Goal: Task Accomplishment & Management: Manage account settings

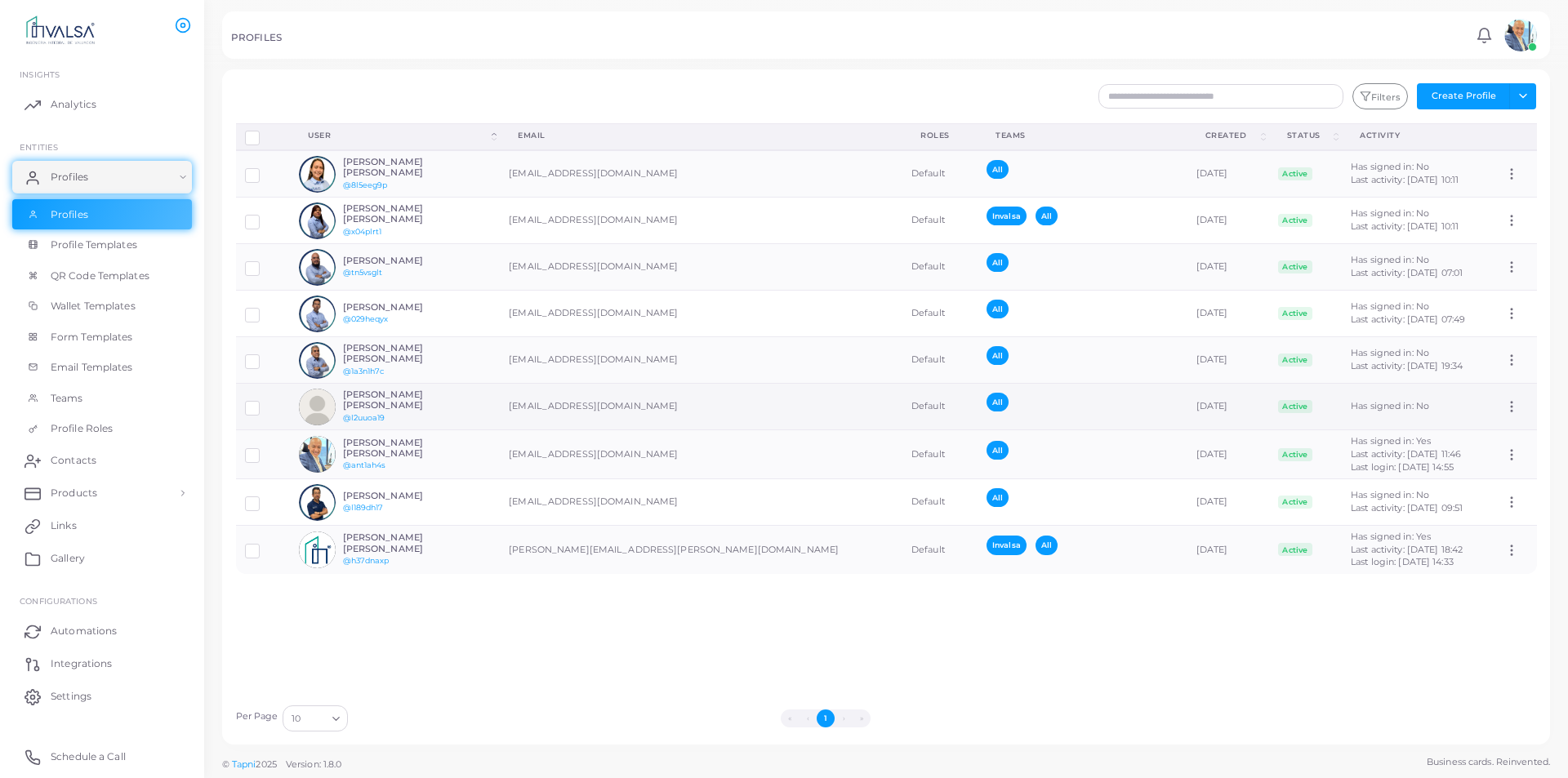
click at [505, 628] on div "Disconnect Profiles Delete Profile Show Selections Download QRs User (Click to …" at bounding box center [886, 410] width 1320 height 573
click at [417, 395] on h6 "[PERSON_NAME] [PERSON_NAME]" at bounding box center [403, 400] width 120 height 22
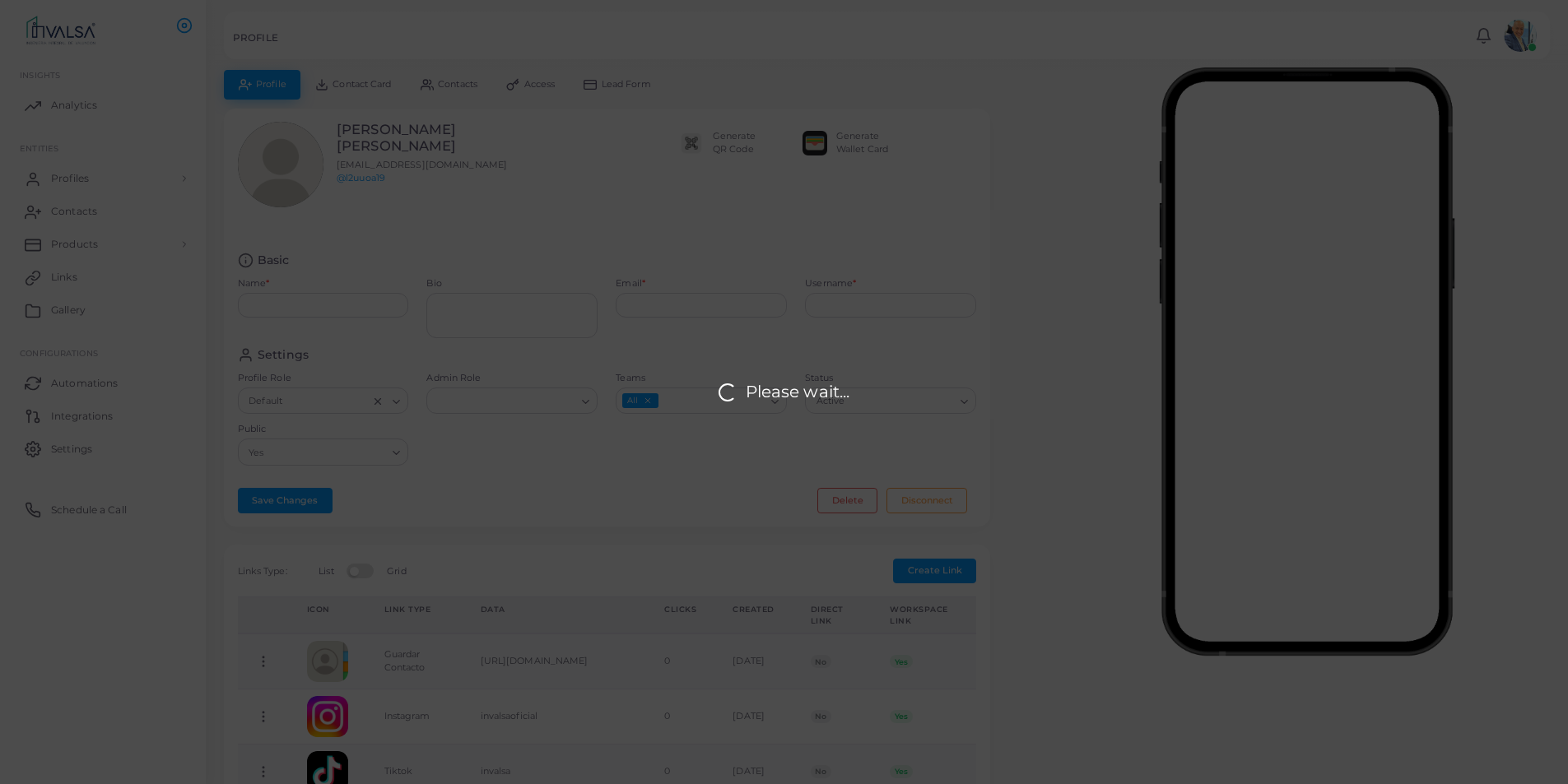
type input "**********"
type input "********"
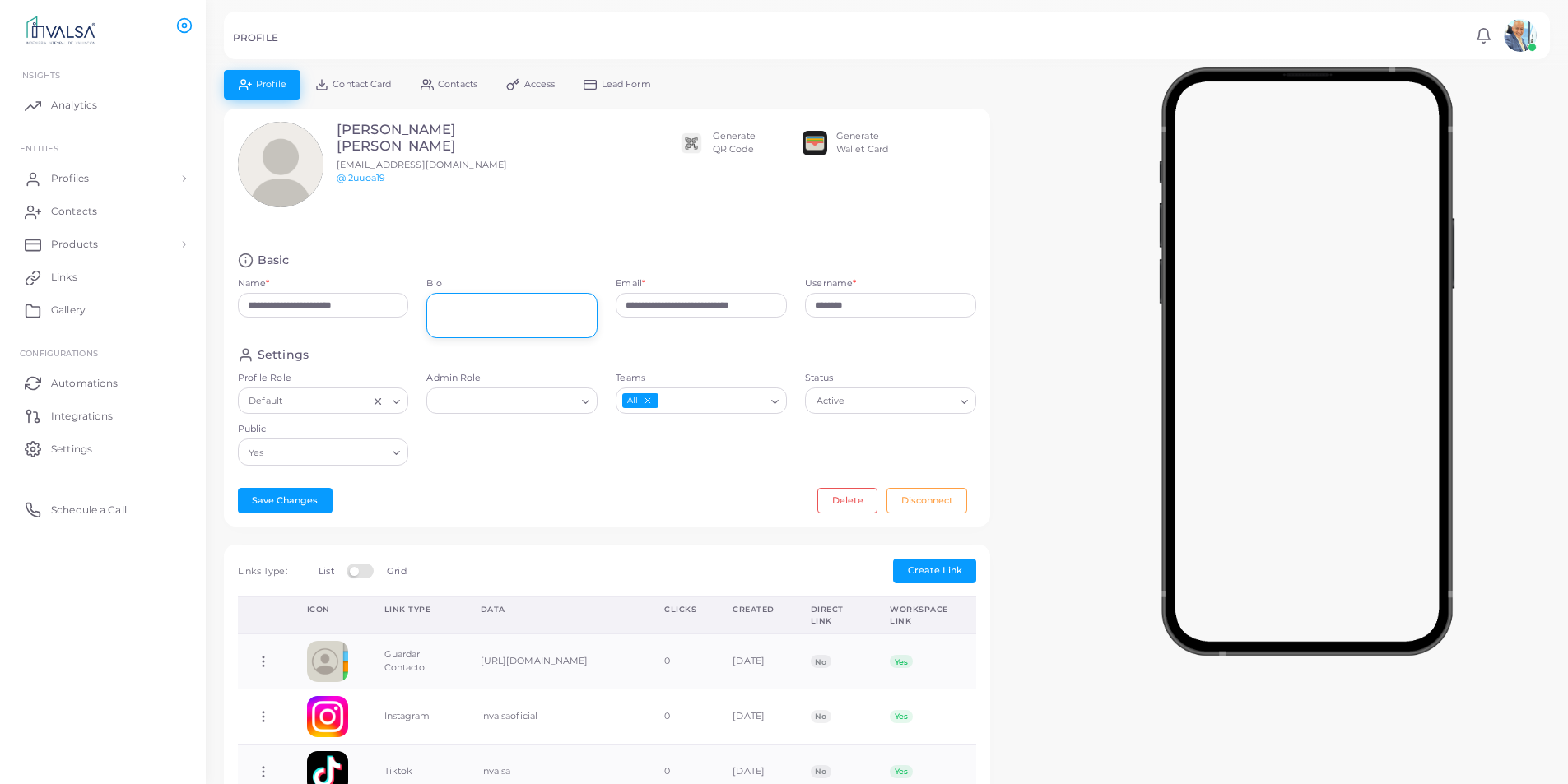
click at [479, 316] on textarea "Bio" at bounding box center [511, 315] width 171 height 45
click at [471, 316] on textarea "Bio" at bounding box center [511, 315] width 171 height 45
paste textarea "**********"
type textarea "**********"
click at [401, 401] on icon "Search for option" at bounding box center [396, 401] width 12 height 12
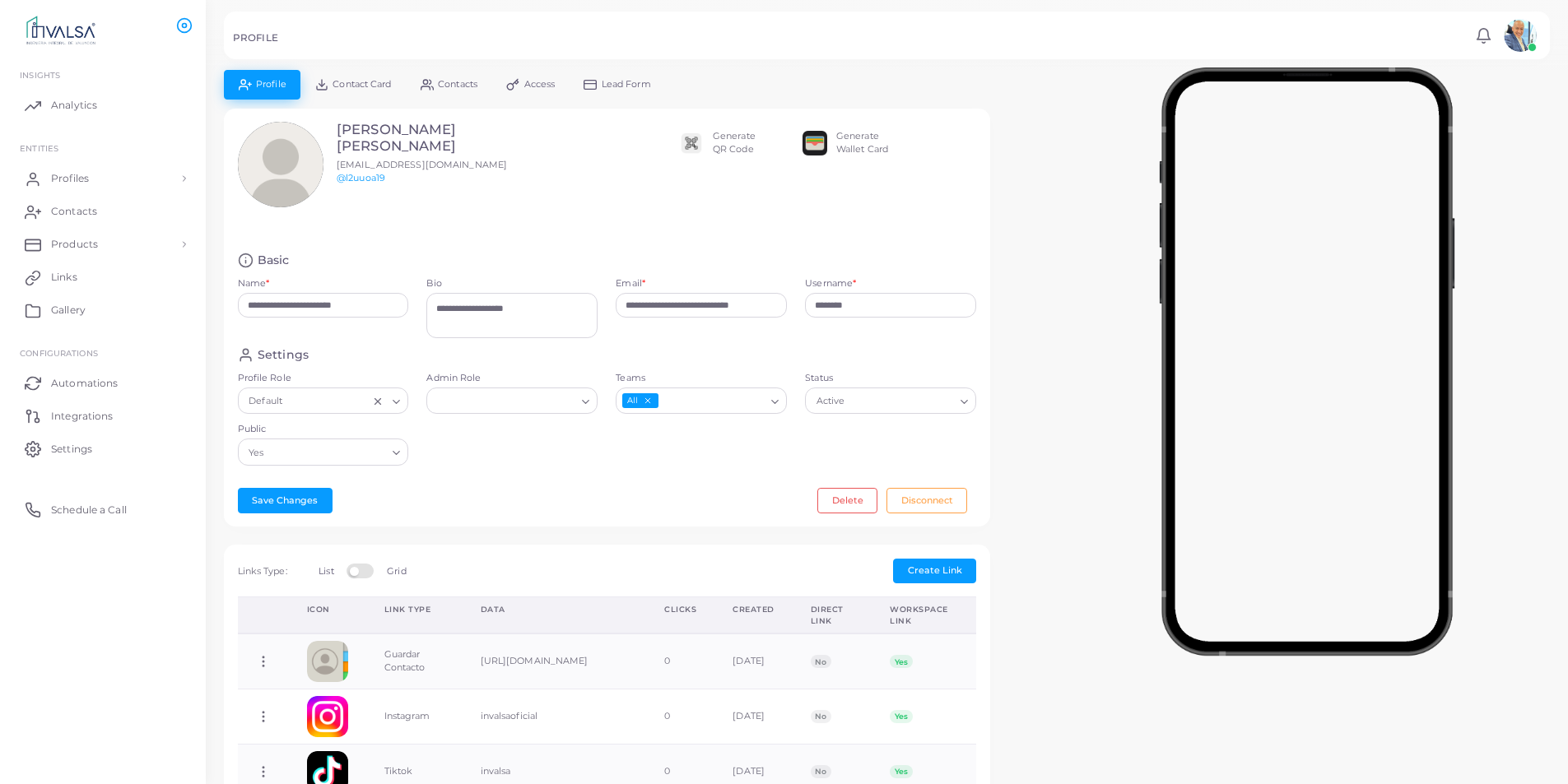
click at [396, 401] on icon "Search for option" at bounding box center [396, 401] width 12 height 12
click at [586, 400] on icon "Search for option" at bounding box center [585, 401] width 12 height 12
click at [586, 400] on polyline "Search for option" at bounding box center [585, 401] width 7 height 3
click at [602, 491] on div "Save Changes Delete Disconnect" at bounding box center [608, 500] width 740 height 25
click at [290, 509] on button "Save Changes" at bounding box center [286, 500] width 95 height 25
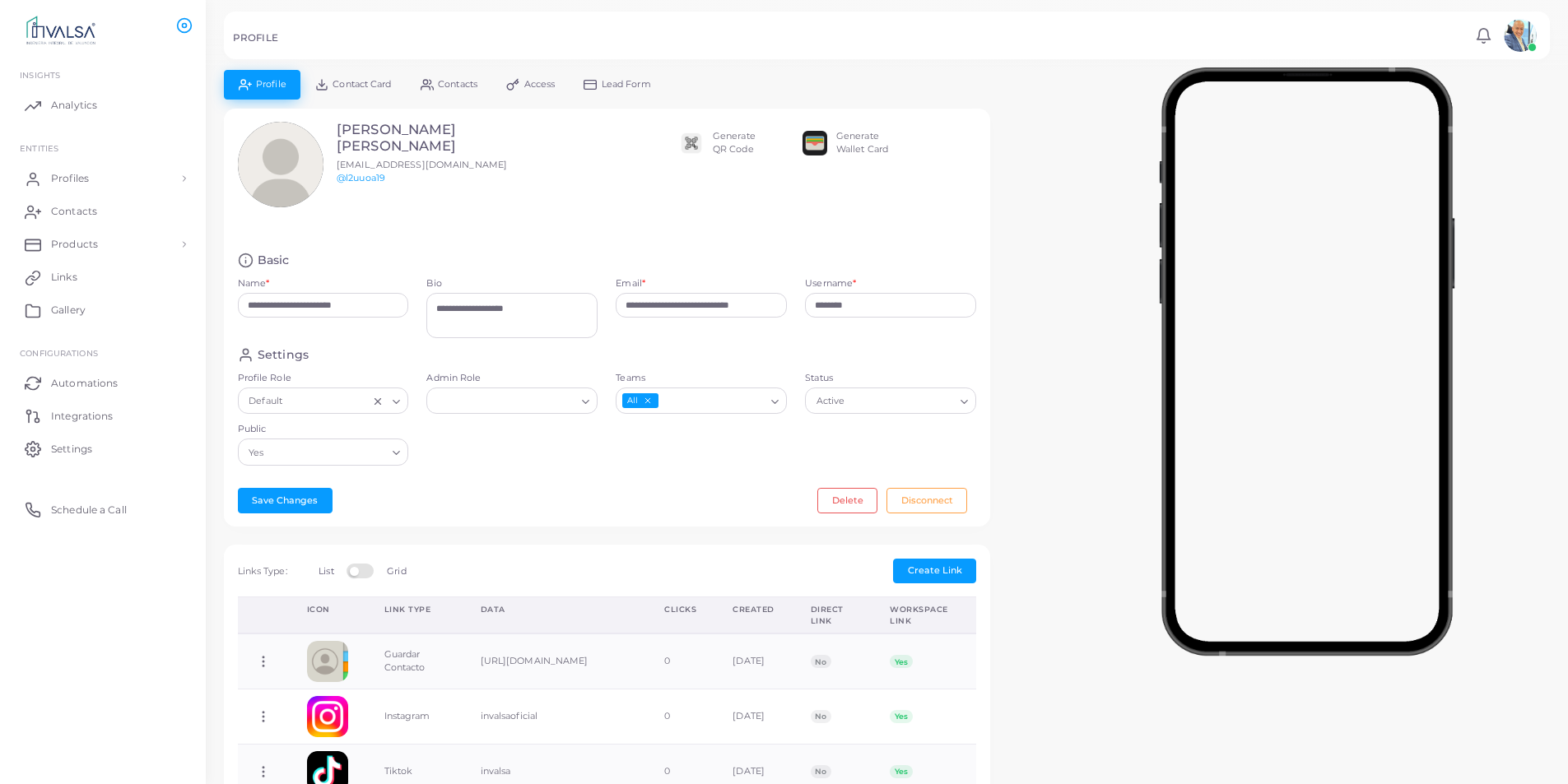
drag, startPoint x: 1072, startPoint y: 405, endPoint x: 1060, endPoint y: 402, distance: 12.4
click at [1072, 405] on div at bounding box center [1306, 358] width 523 height 576
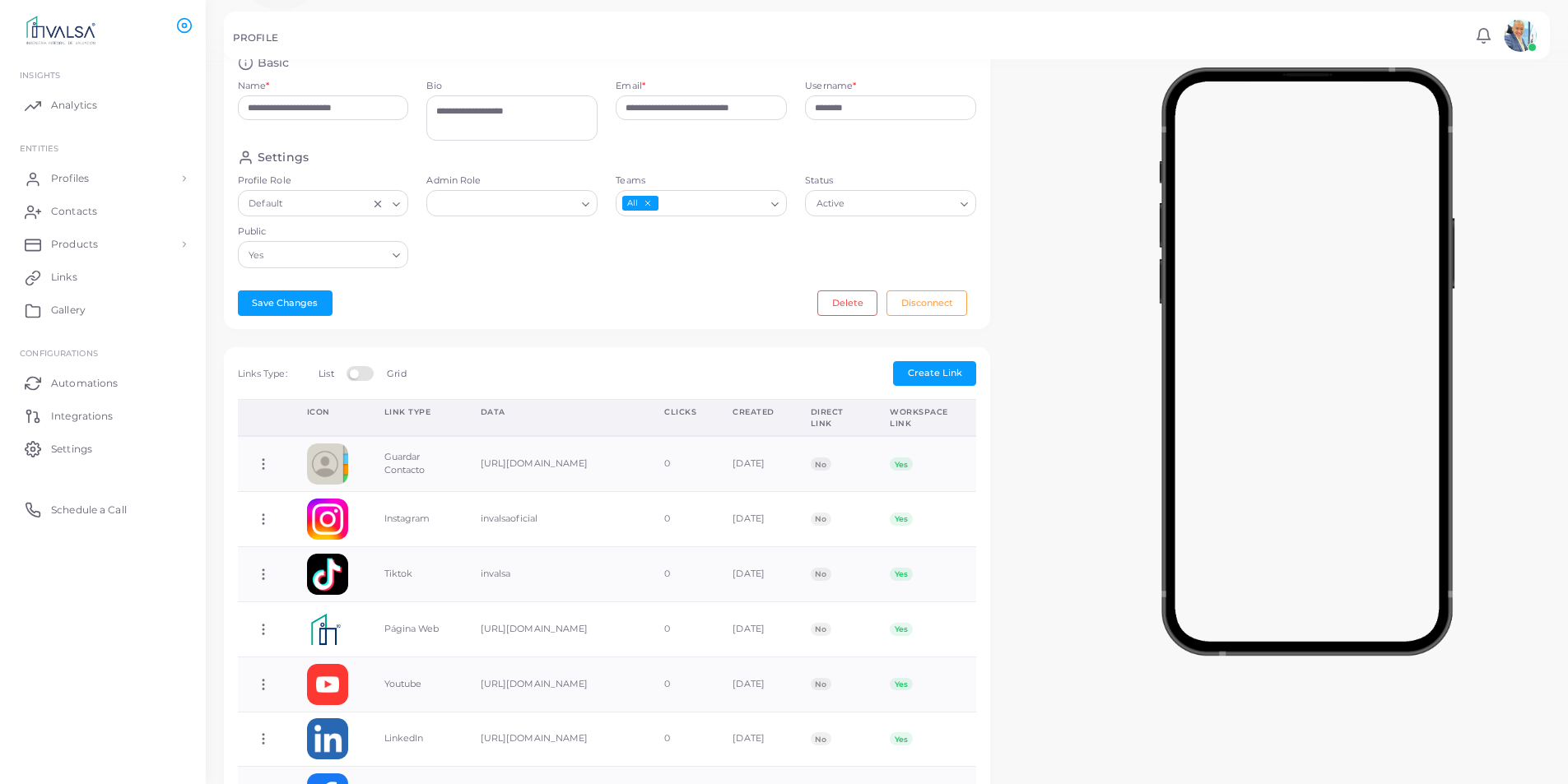
scroll to position [460, 0]
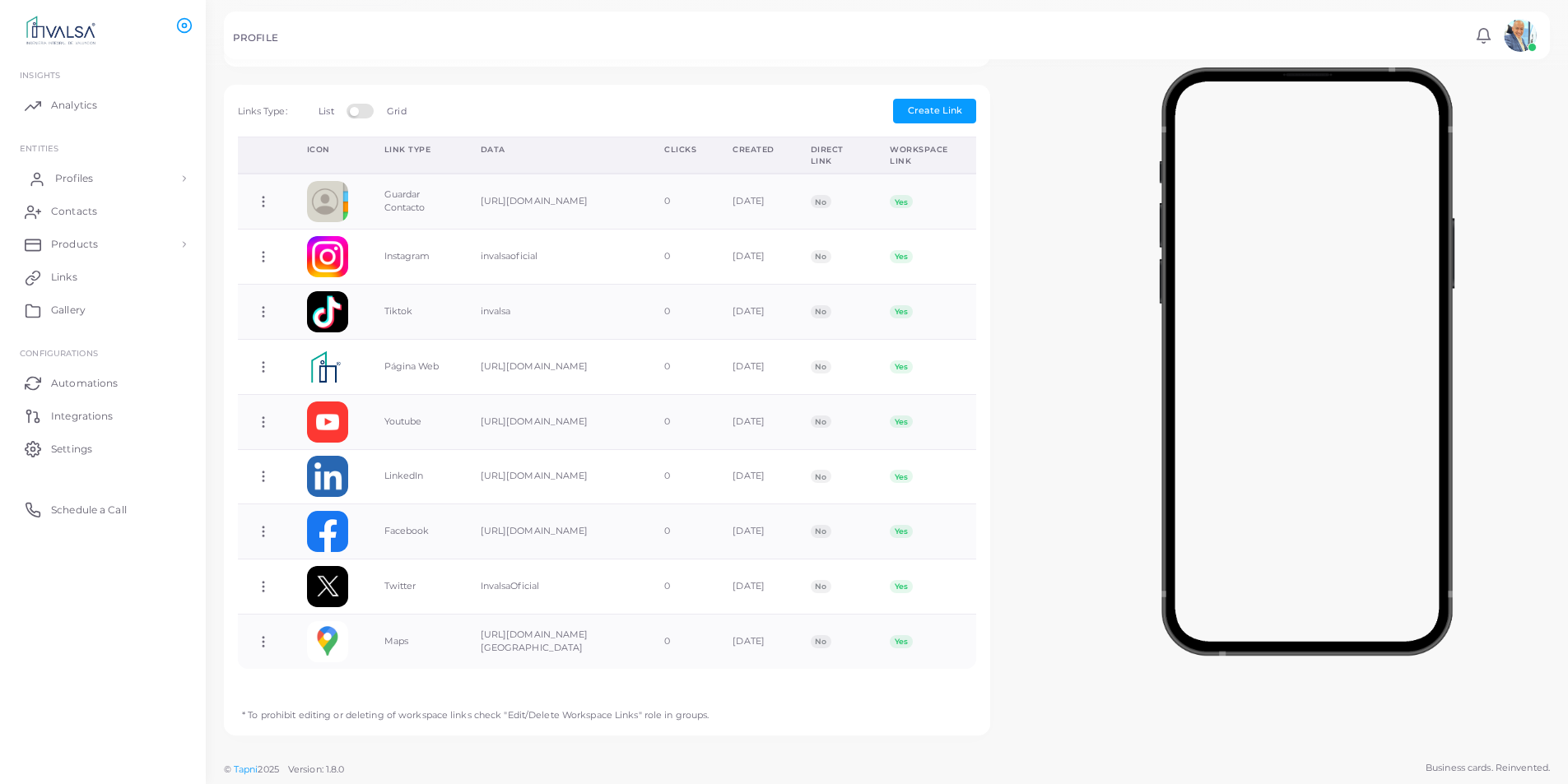
click at [88, 182] on span "Profiles" at bounding box center [74, 178] width 38 height 15
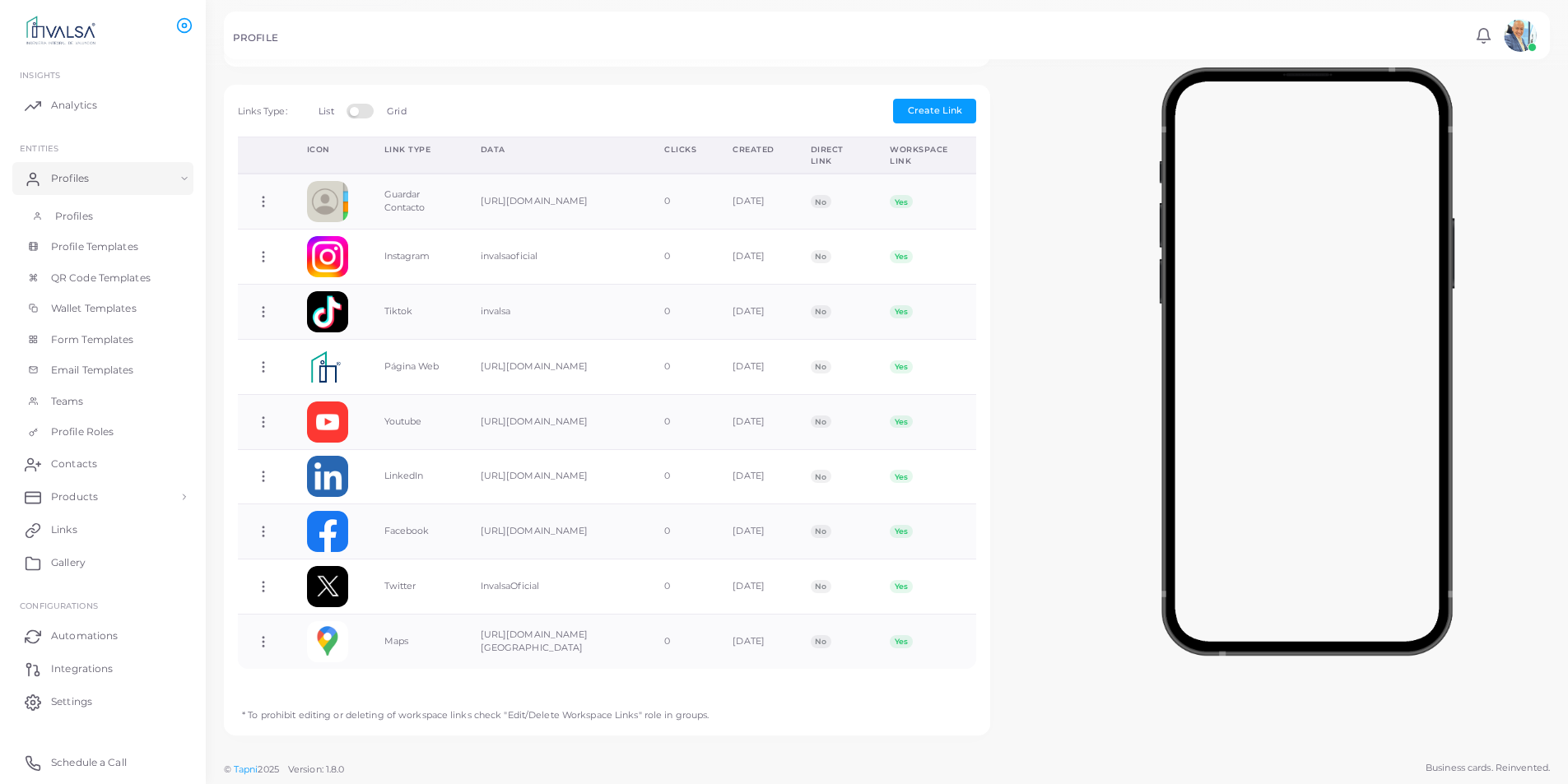
click at [92, 218] on span "Profiles" at bounding box center [74, 216] width 38 height 15
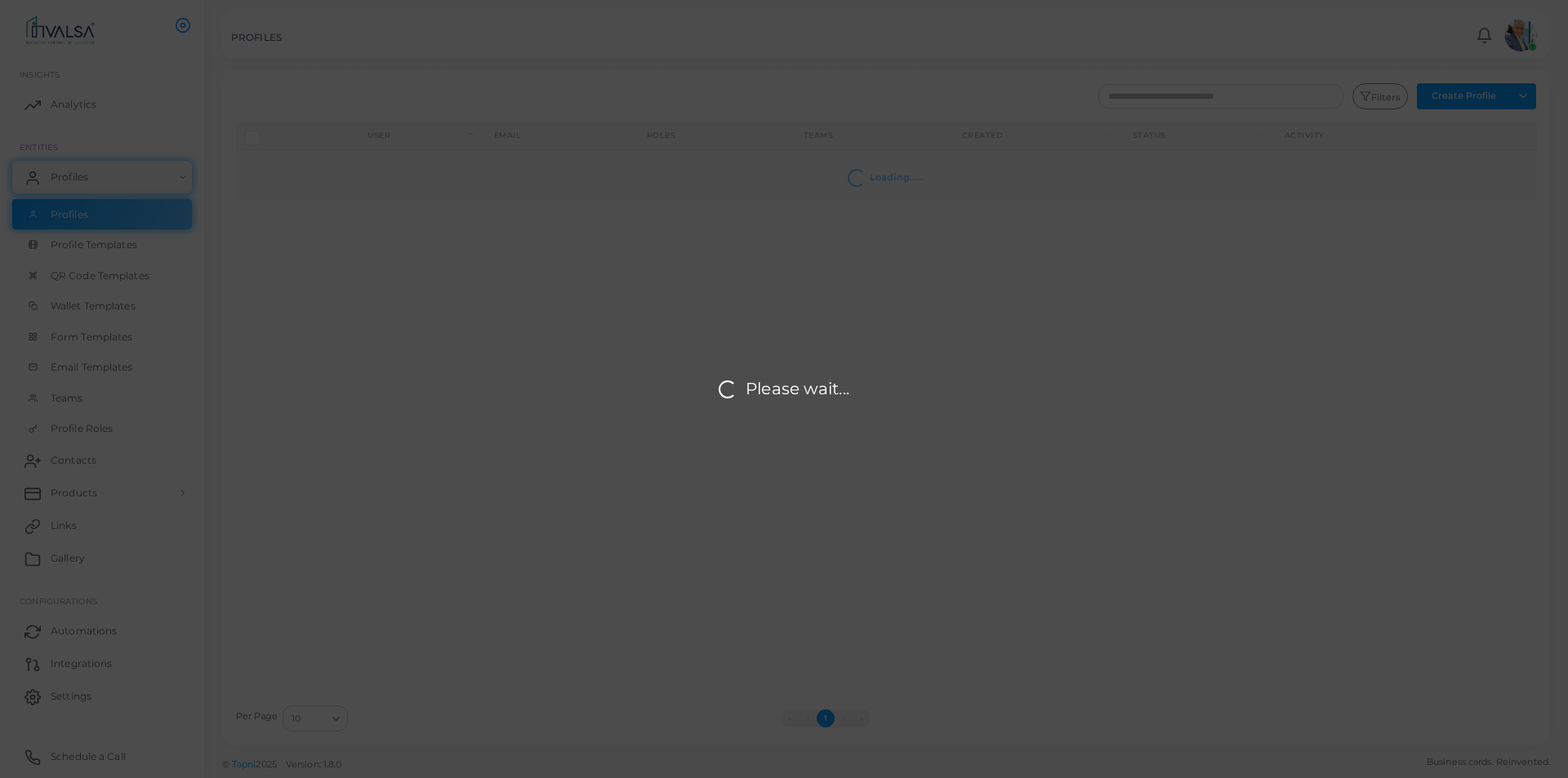
drag, startPoint x: 467, startPoint y: 394, endPoint x: 514, endPoint y: 373, distance: 51.5
click at [468, 394] on div "Please wait..." at bounding box center [784, 389] width 1568 height 778
click at [497, 270] on div "Please wait..." at bounding box center [784, 389] width 1568 height 778
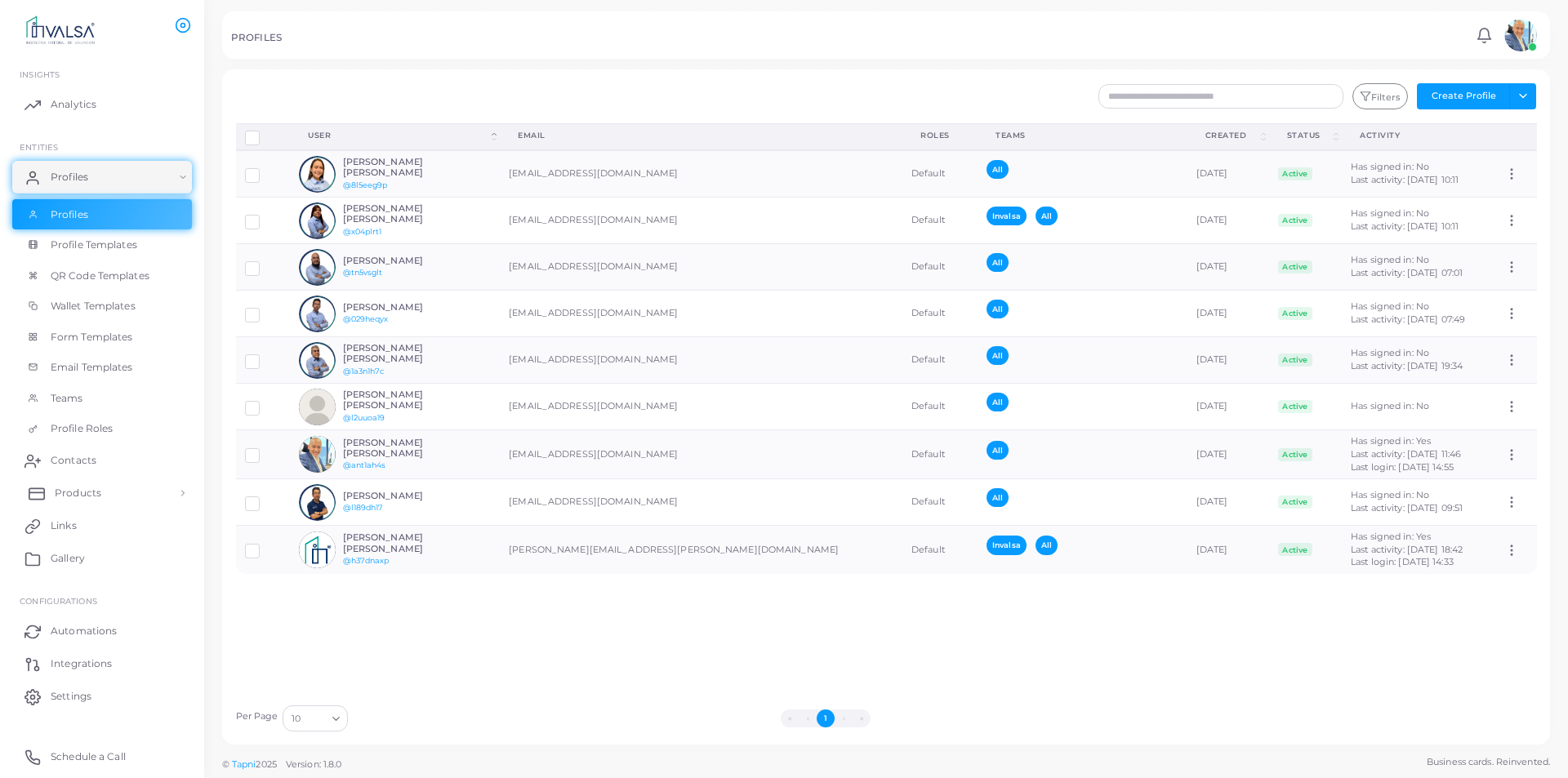
click at [90, 497] on span "Products" at bounding box center [78, 493] width 46 height 15
click at [102, 425] on span "Profile Roles" at bounding box center [85, 429] width 62 height 15
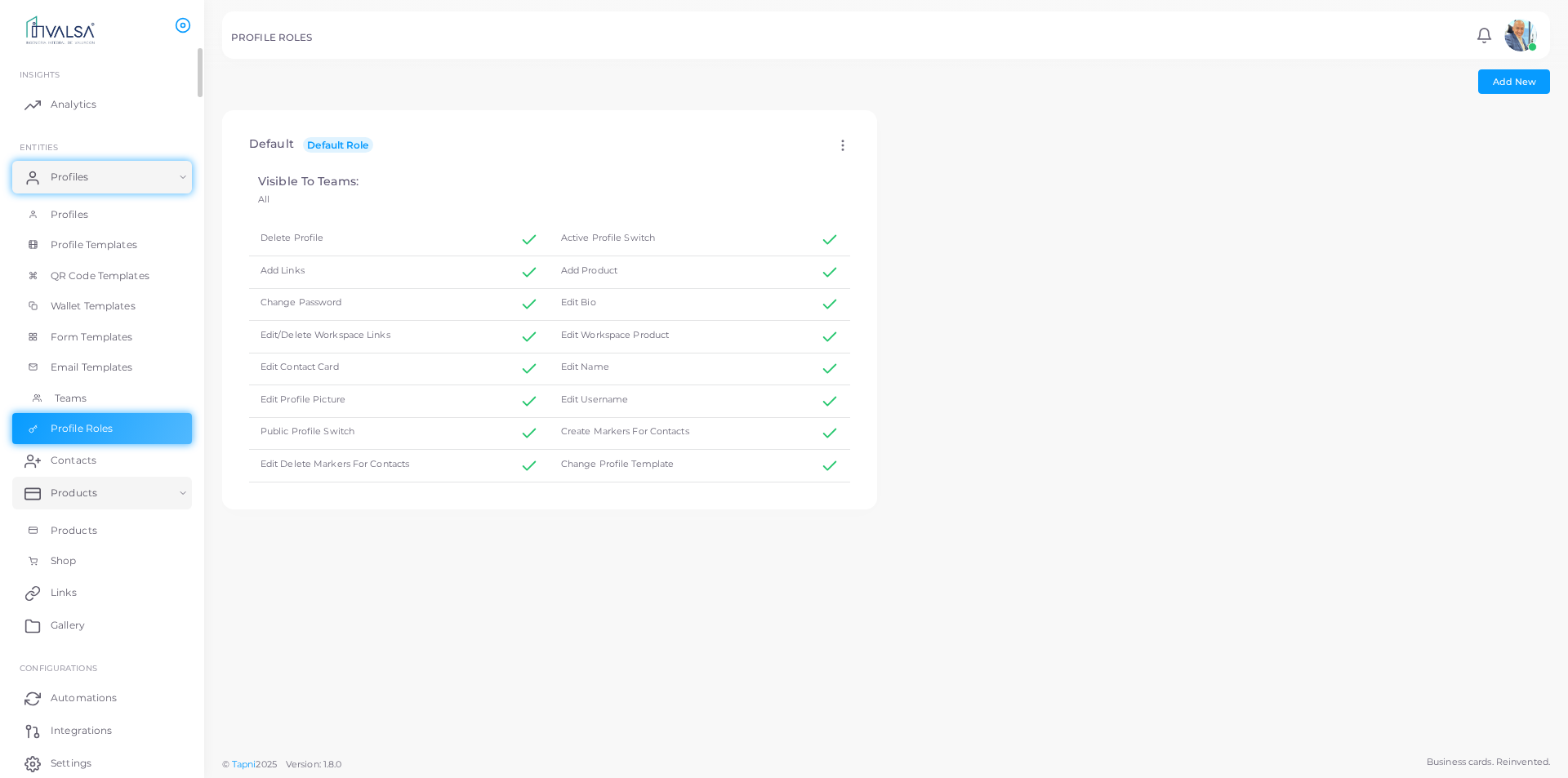
click at [116, 388] on link "Teams" at bounding box center [101, 398] width 180 height 31
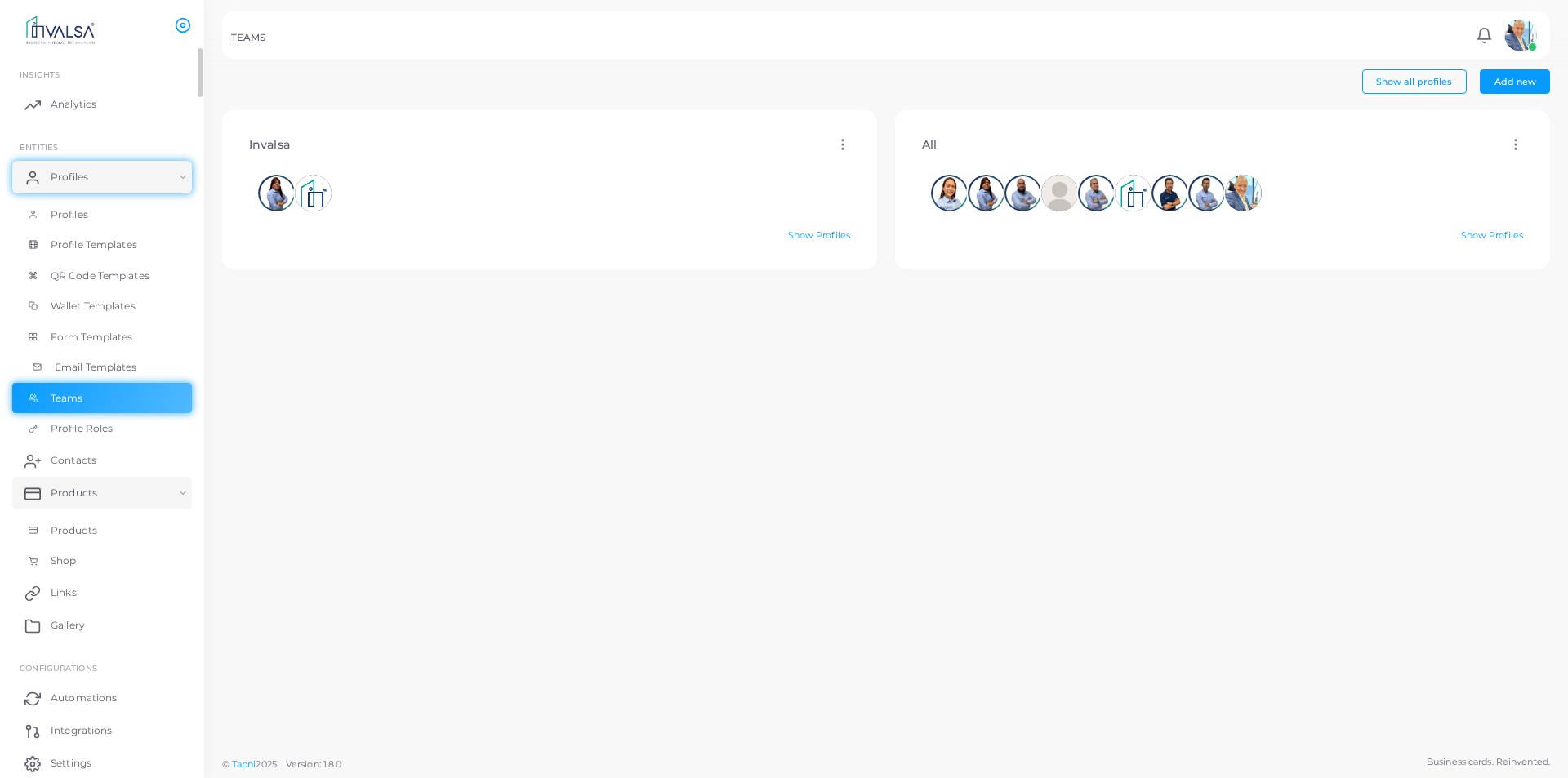
click at [126, 372] on span "Email Templates" at bounding box center [96, 367] width 82 height 15
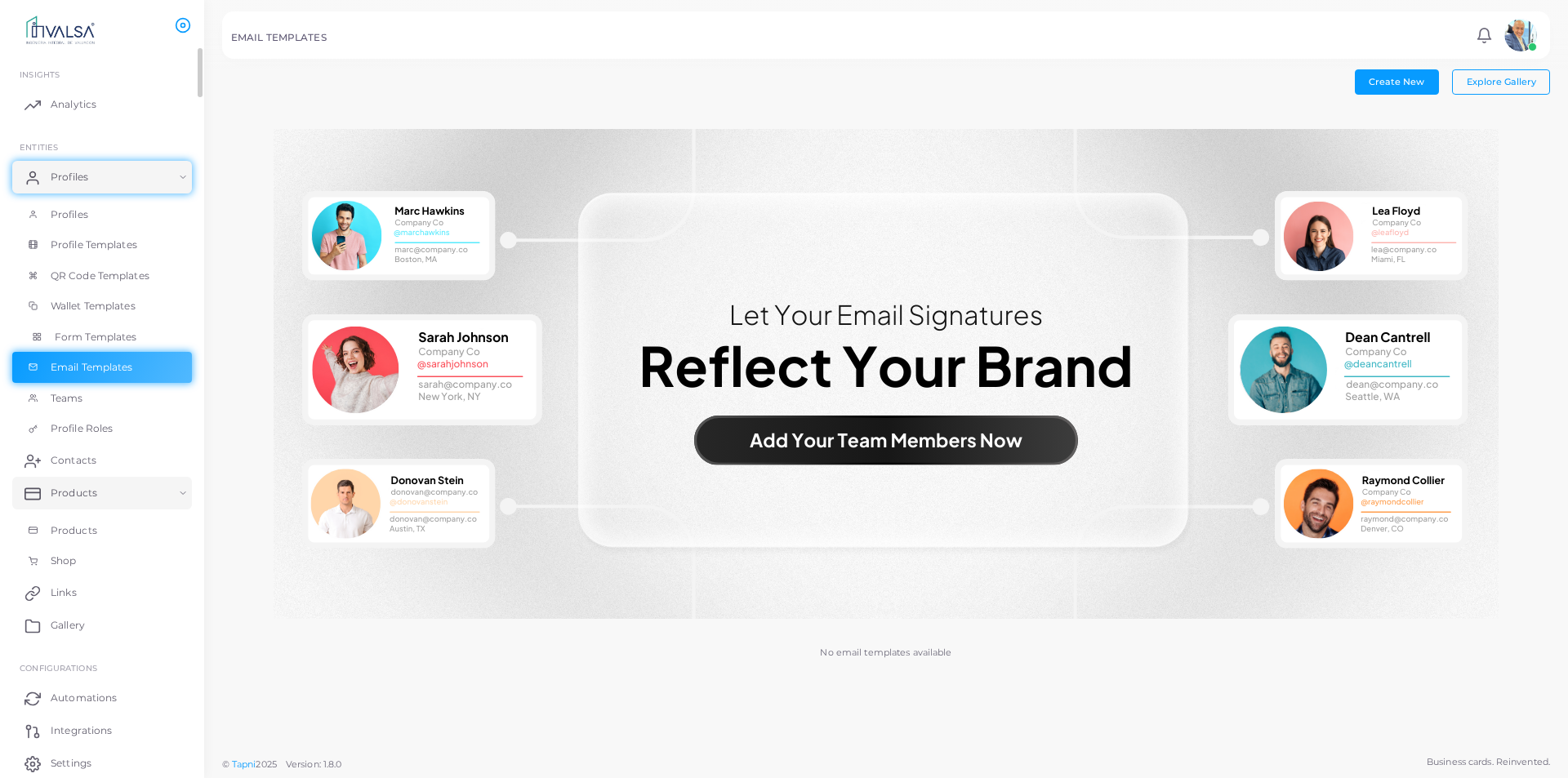
click at [140, 337] on link "Form Templates" at bounding box center [101, 337] width 180 height 31
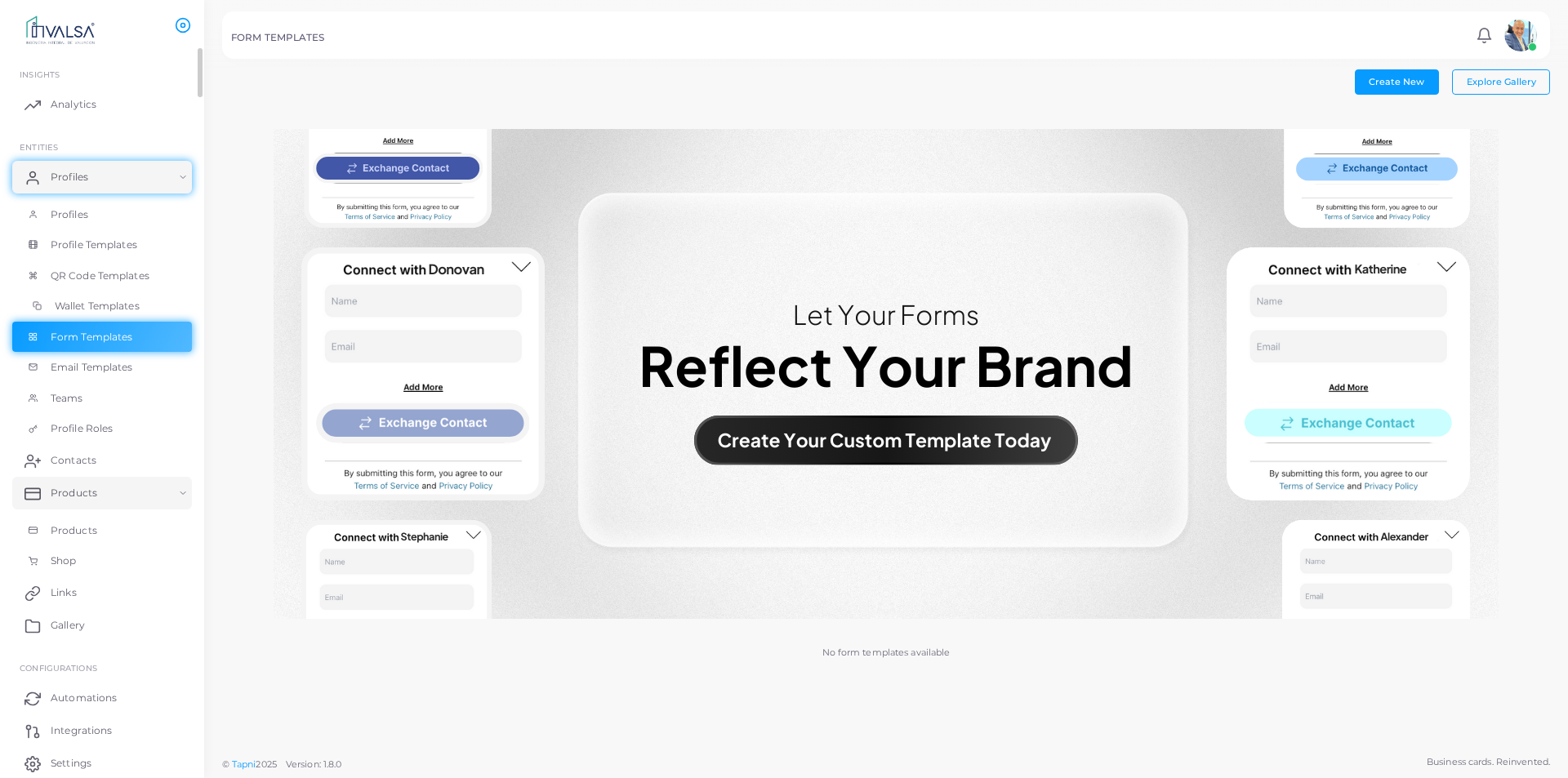
click at [134, 315] on link "Wallet Templates" at bounding box center [101, 306] width 180 height 31
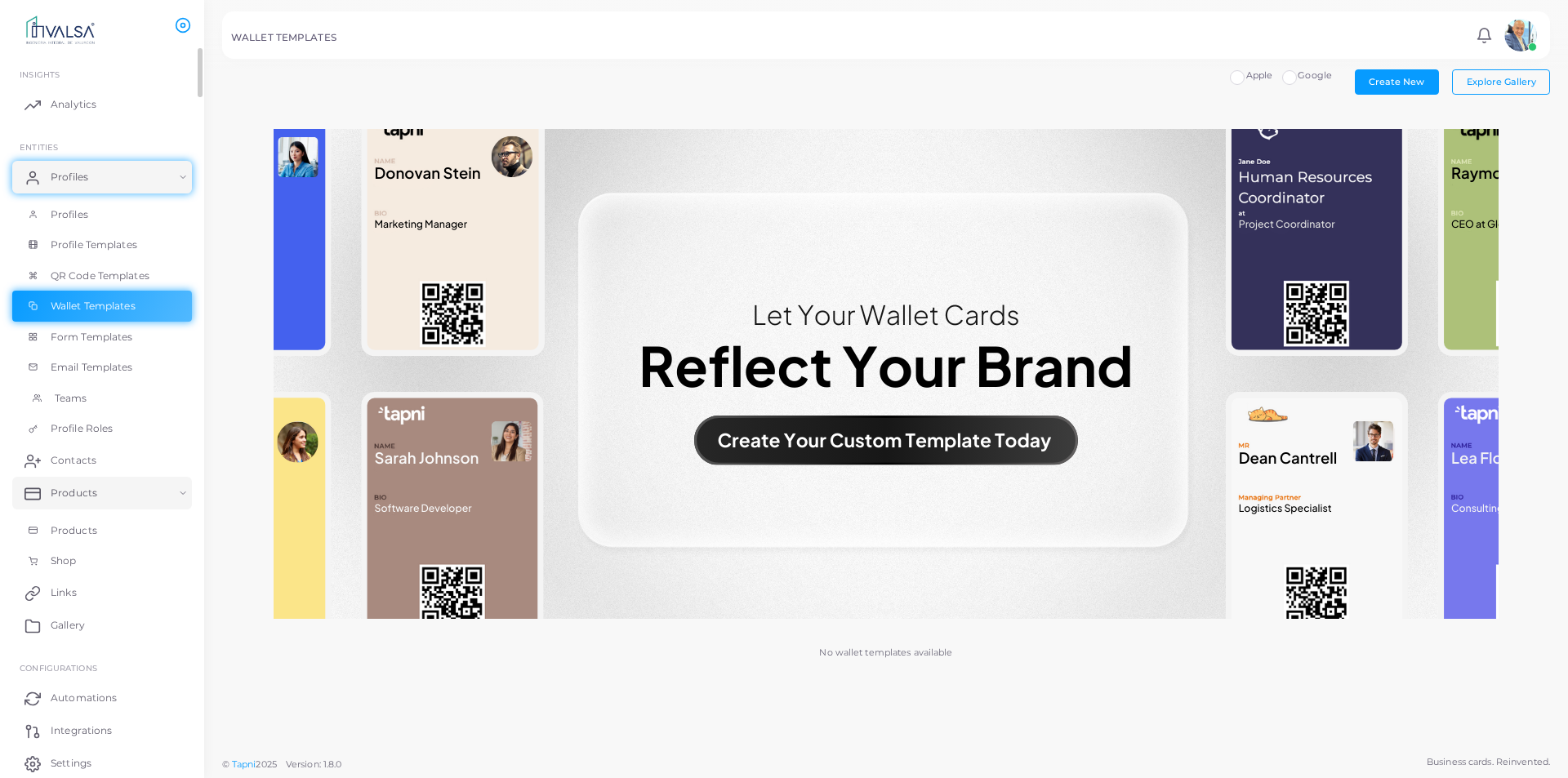
scroll to position [61, 0]
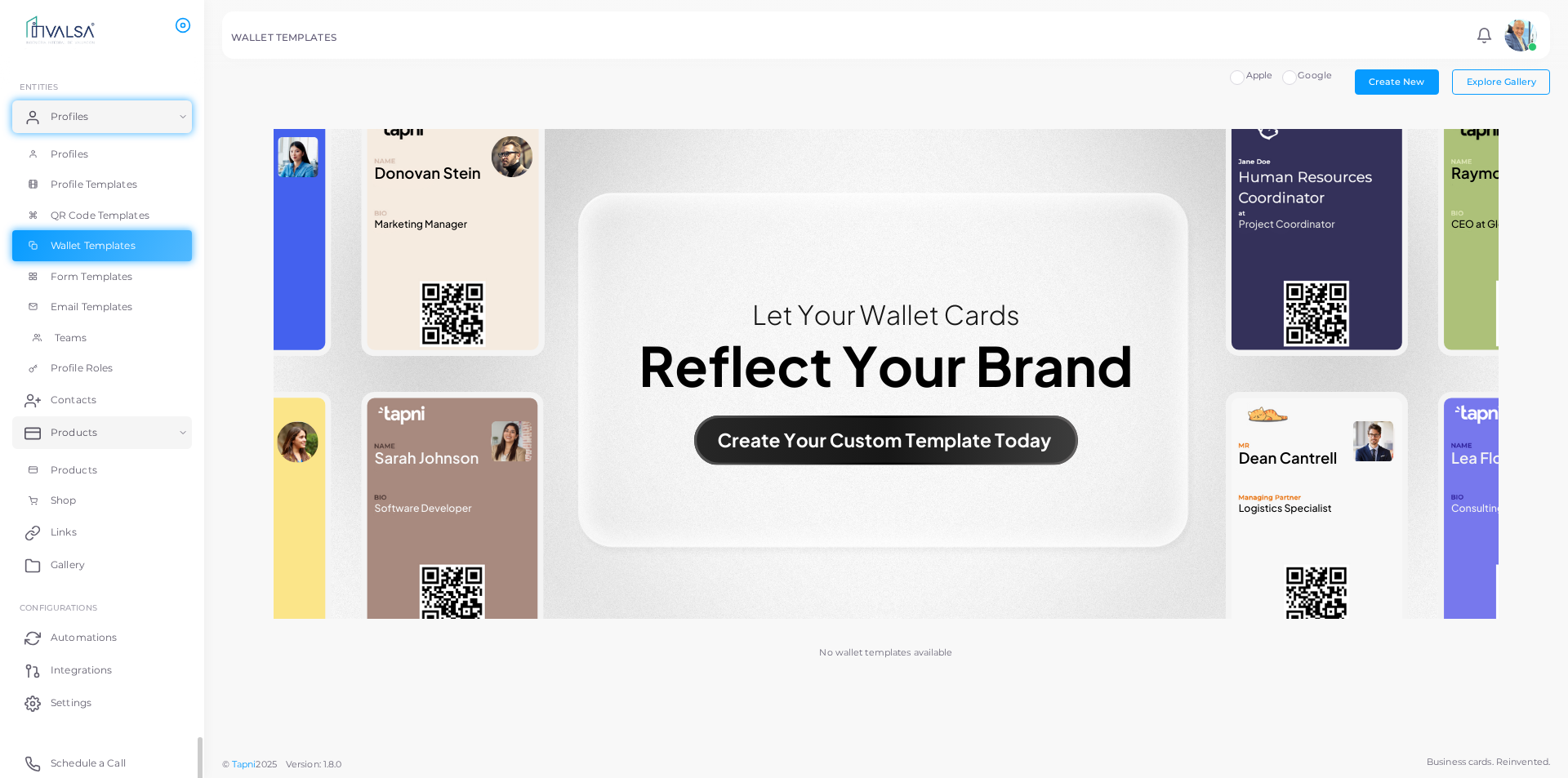
click at [71, 335] on span "Teams" at bounding box center [71, 337] width 32 height 15
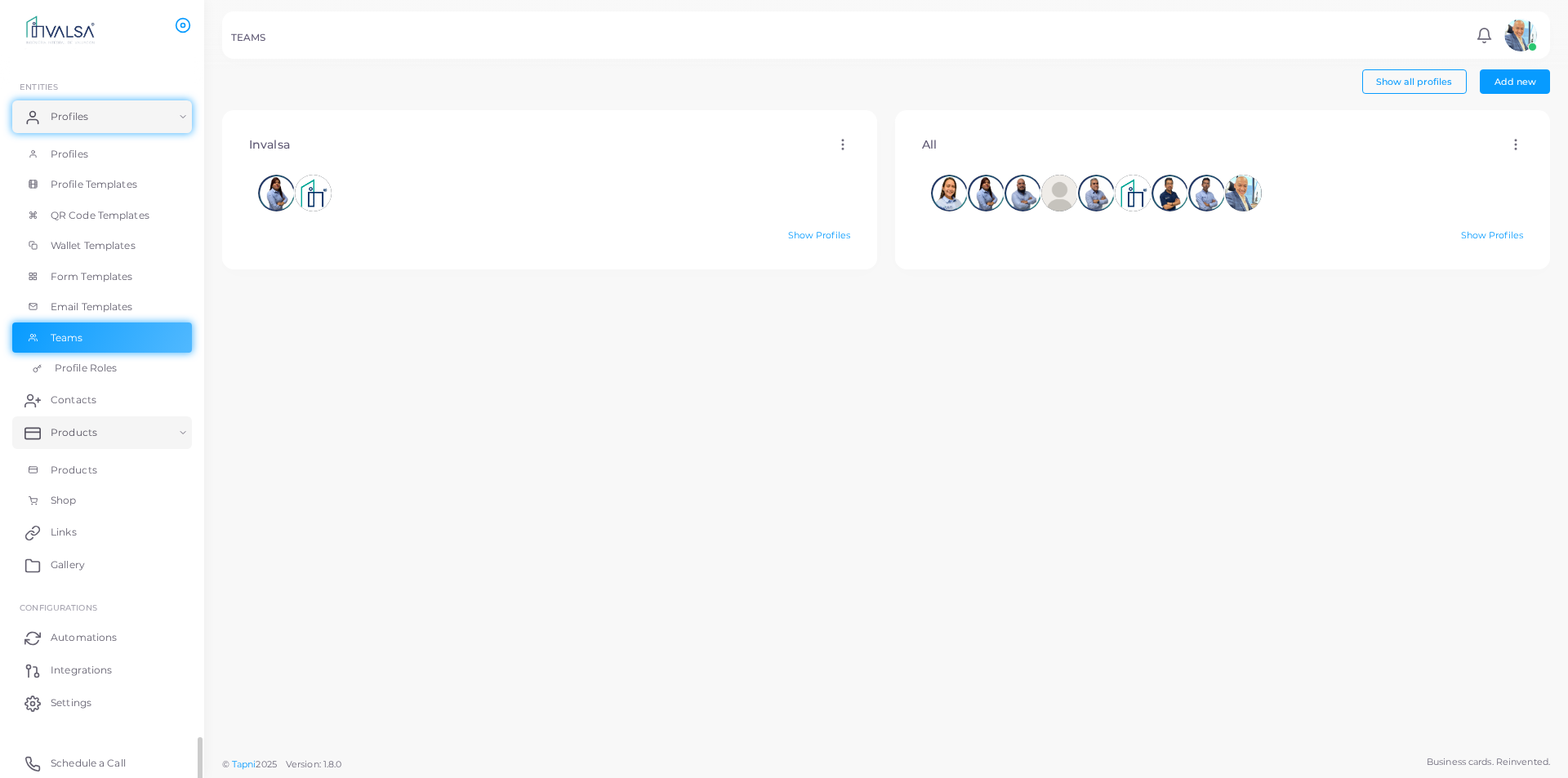
click at [95, 368] on span "Profile Roles" at bounding box center [85, 368] width 62 height 15
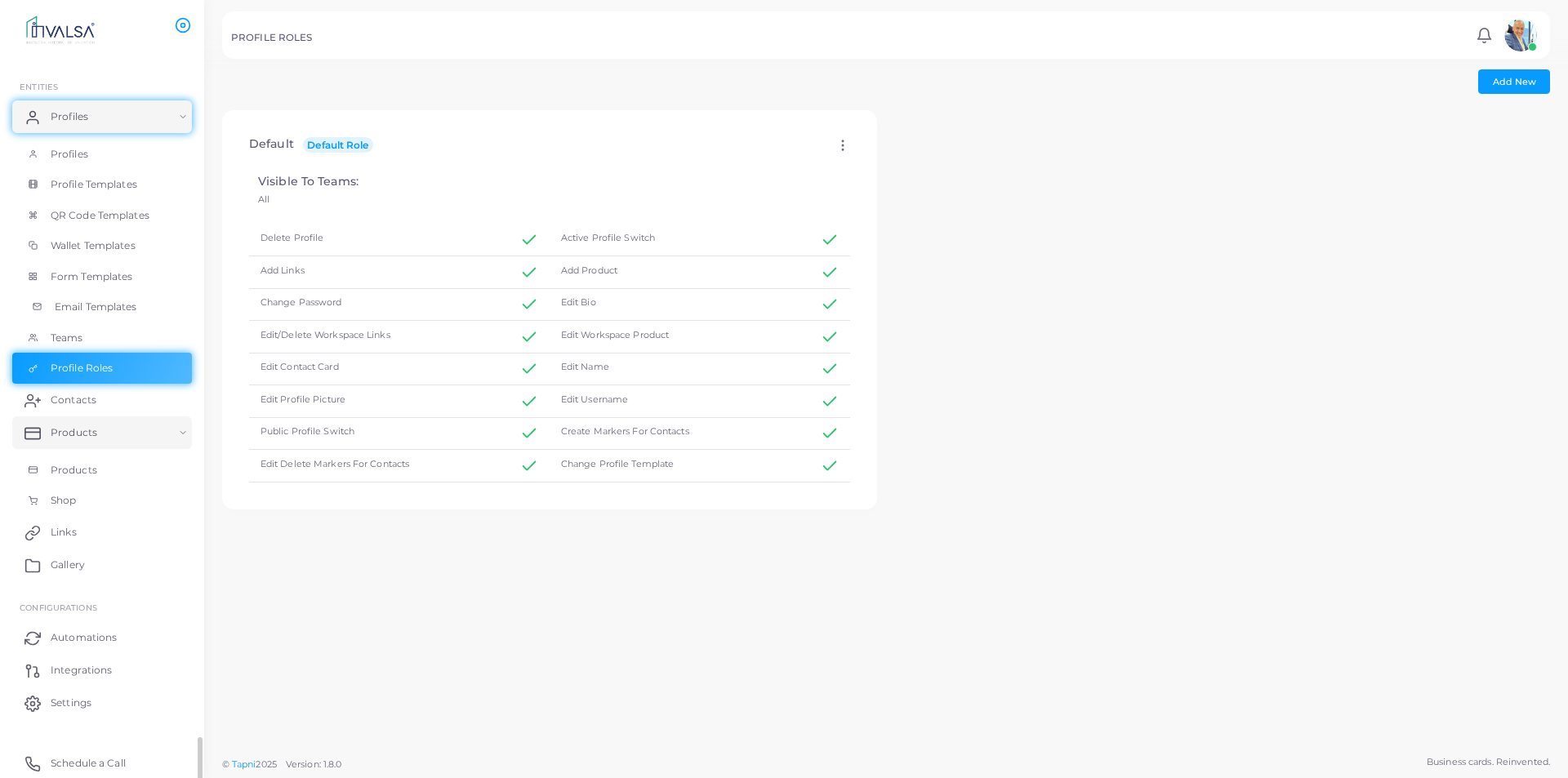
click at [97, 307] on span "Email Templates" at bounding box center [96, 307] width 82 height 15
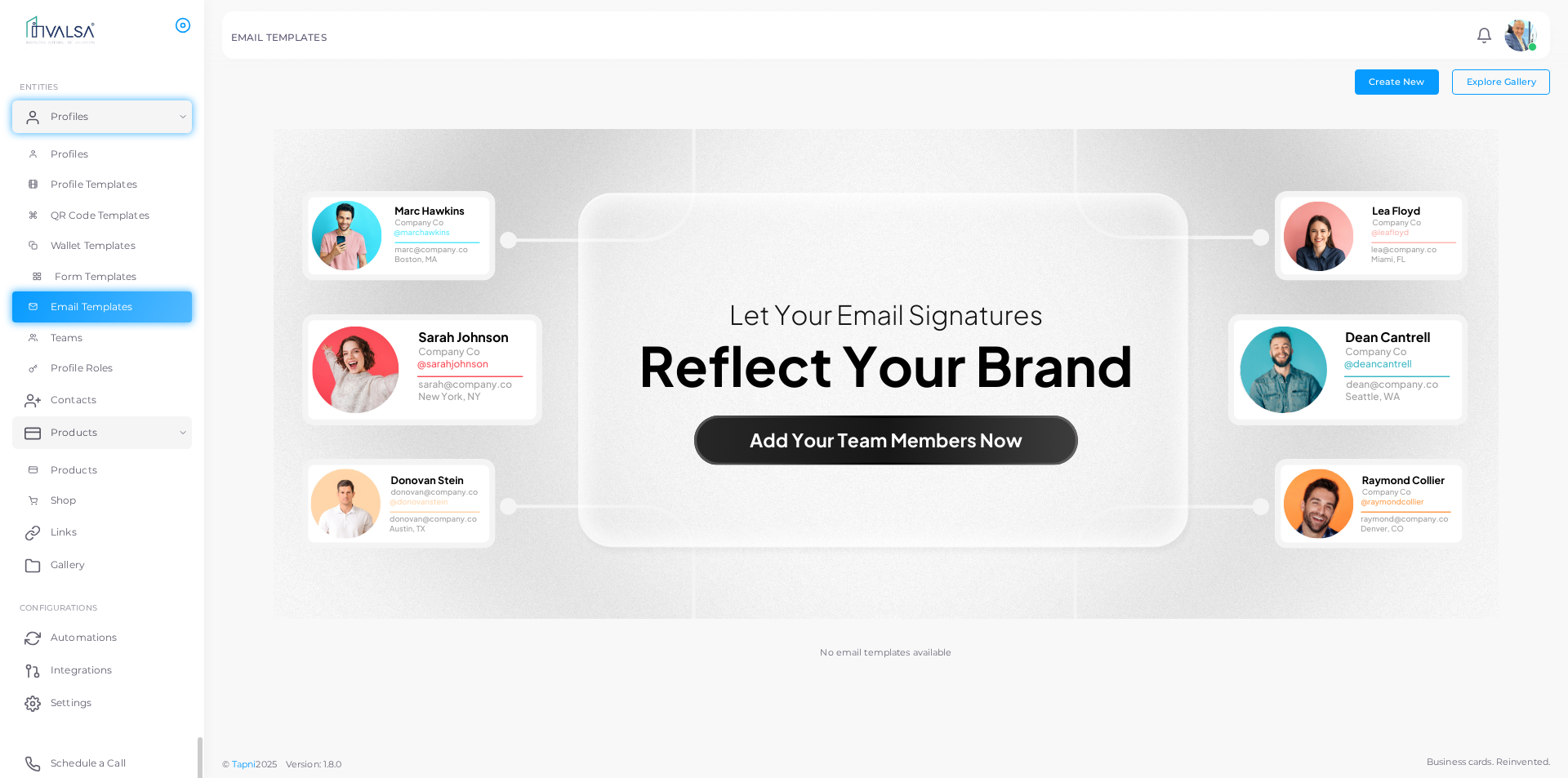
click at [139, 281] on link "Form Templates" at bounding box center [101, 277] width 180 height 31
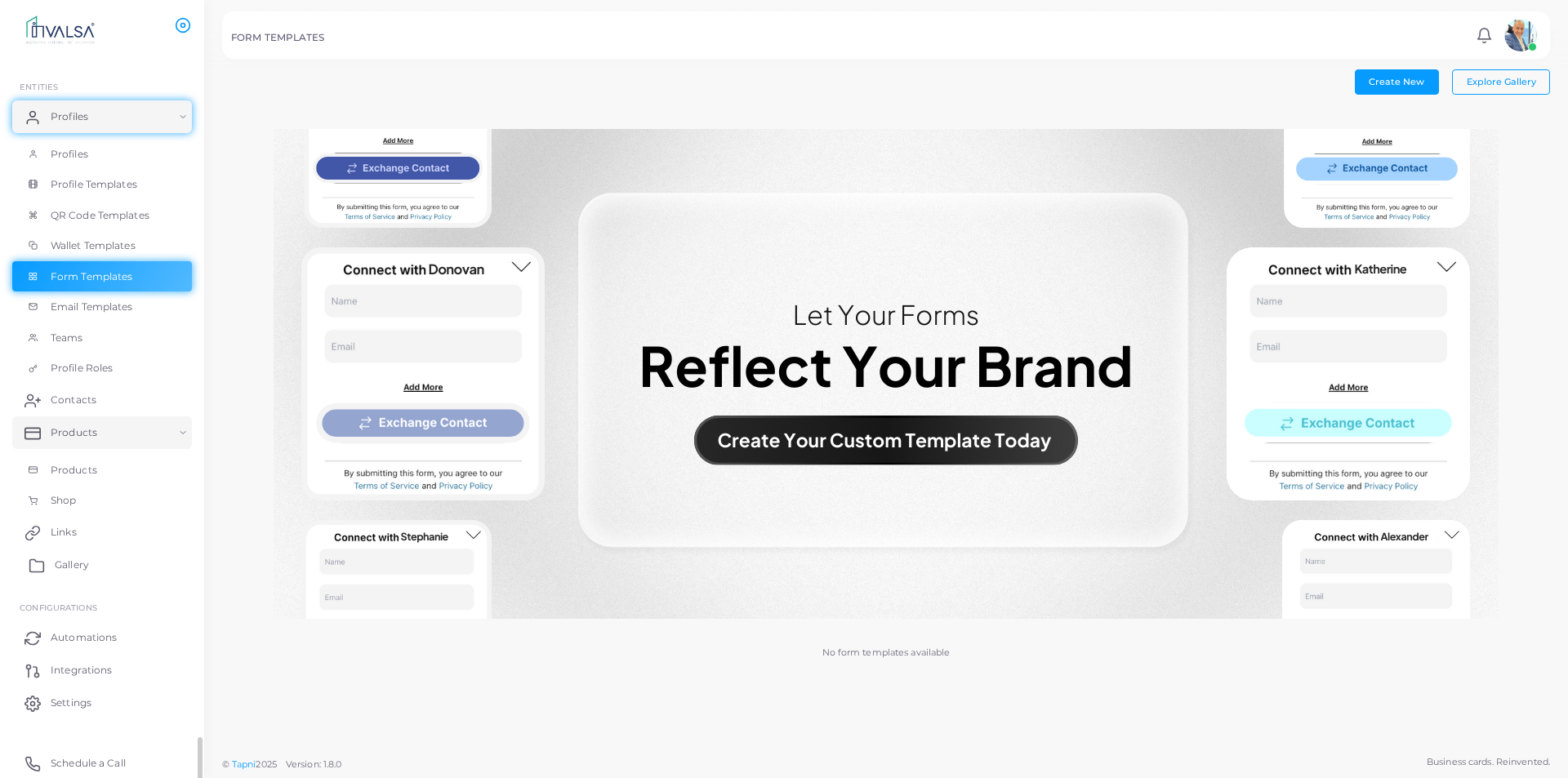
click at [71, 557] on link "Gallery" at bounding box center [101, 564] width 180 height 32
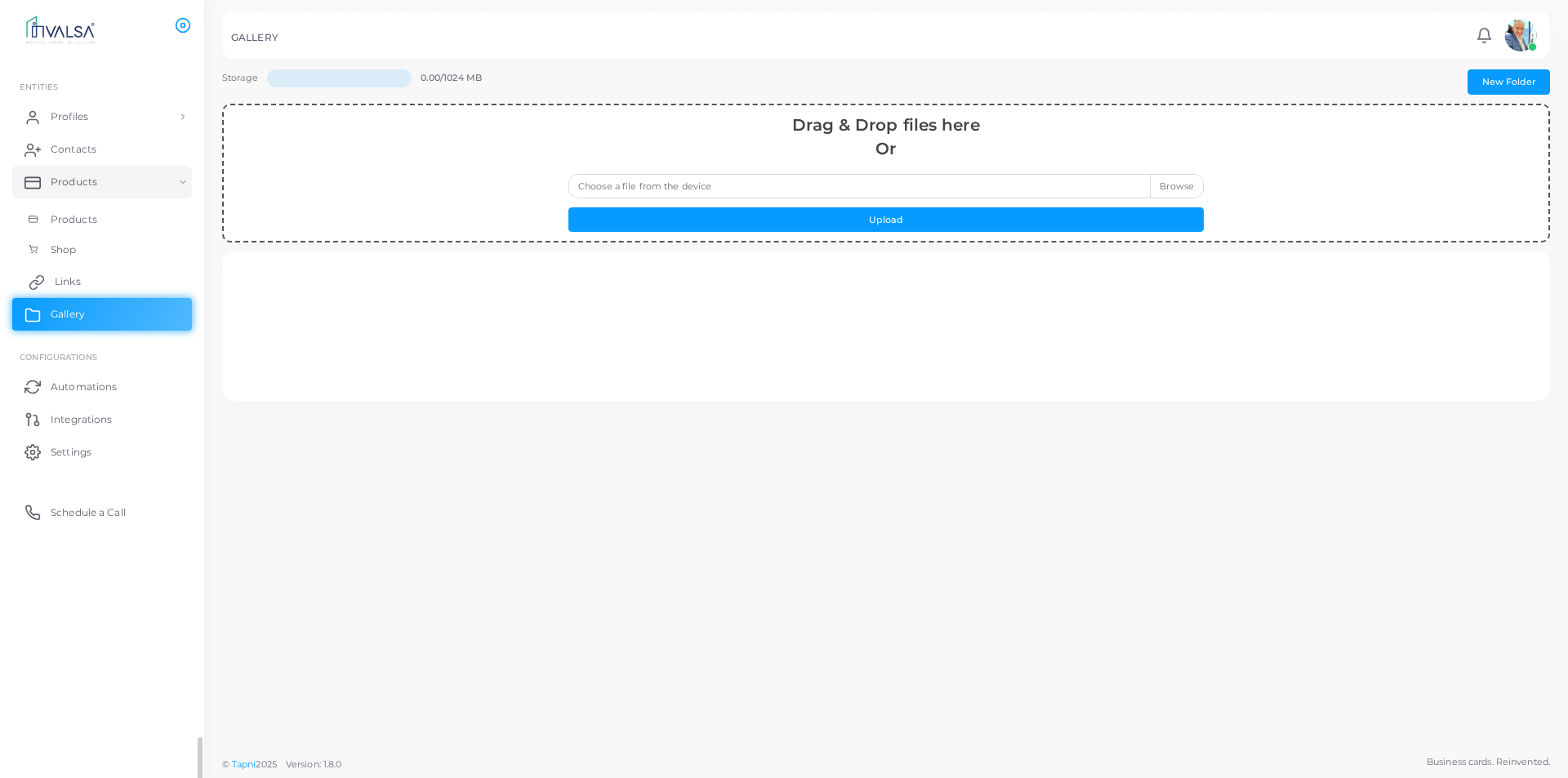
click at [83, 285] on link "Links" at bounding box center [101, 282] width 180 height 32
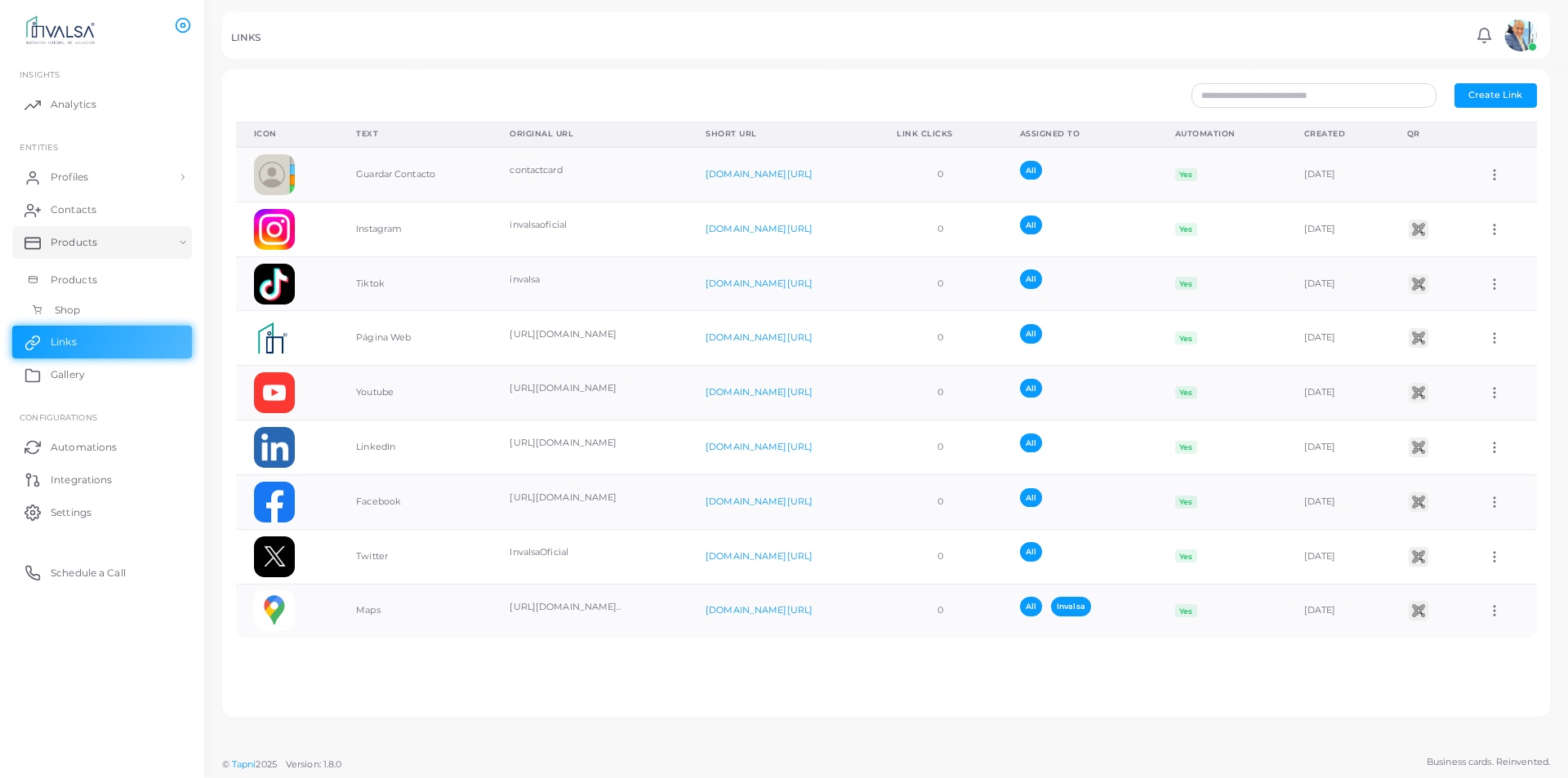
click at [70, 311] on span "Shop" at bounding box center [68, 310] width 26 height 15
click at [125, 307] on link "Shop" at bounding box center [101, 311] width 180 height 31
click at [114, 272] on link "Products" at bounding box center [101, 281] width 180 height 31
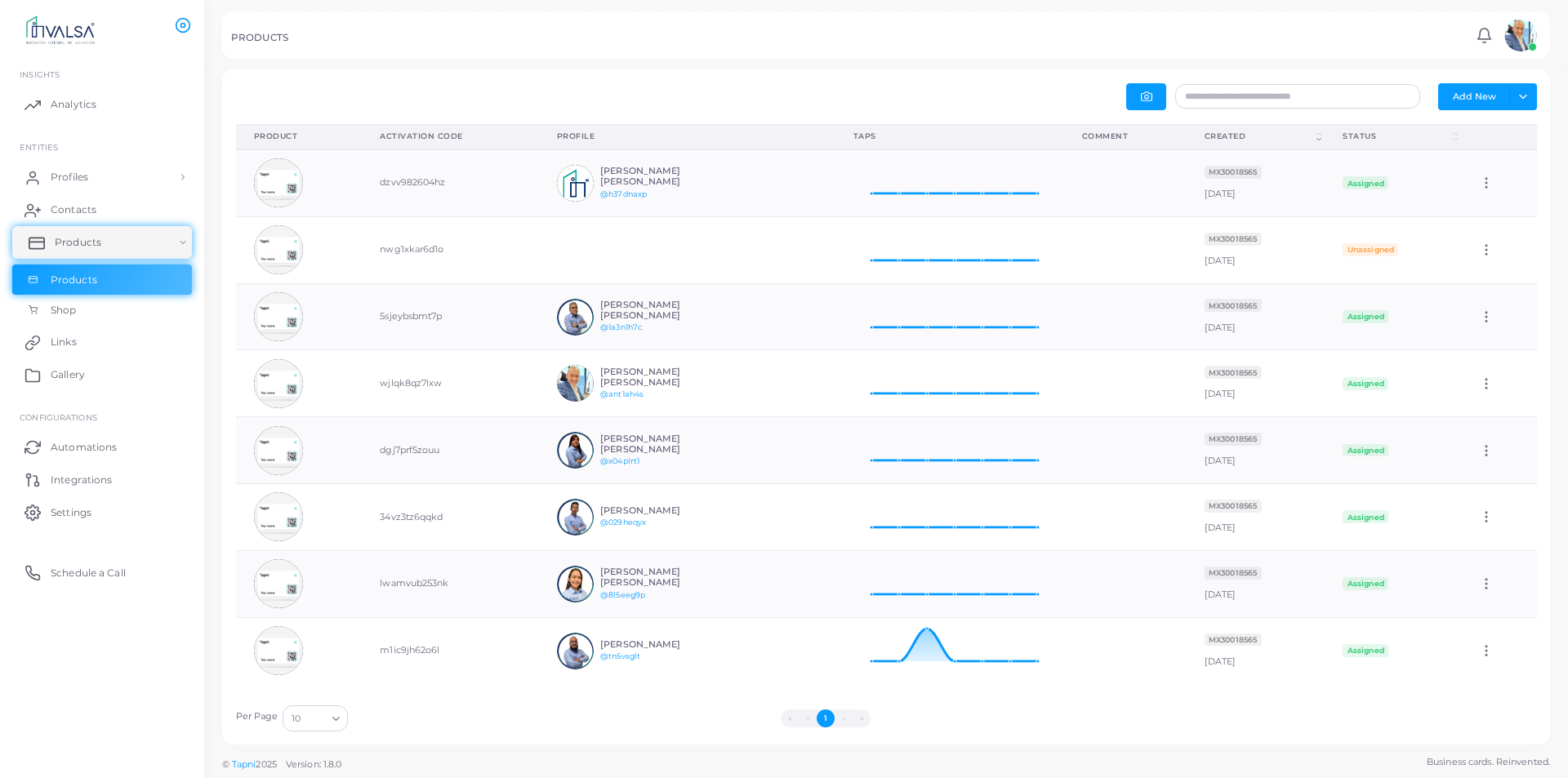
click at [171, 247] on link "Products" at bounding box center [101, 242] width 180 height 32
click at [161, 220] on link "Contacts" at bounding box center [101, 209] width 180 height 32
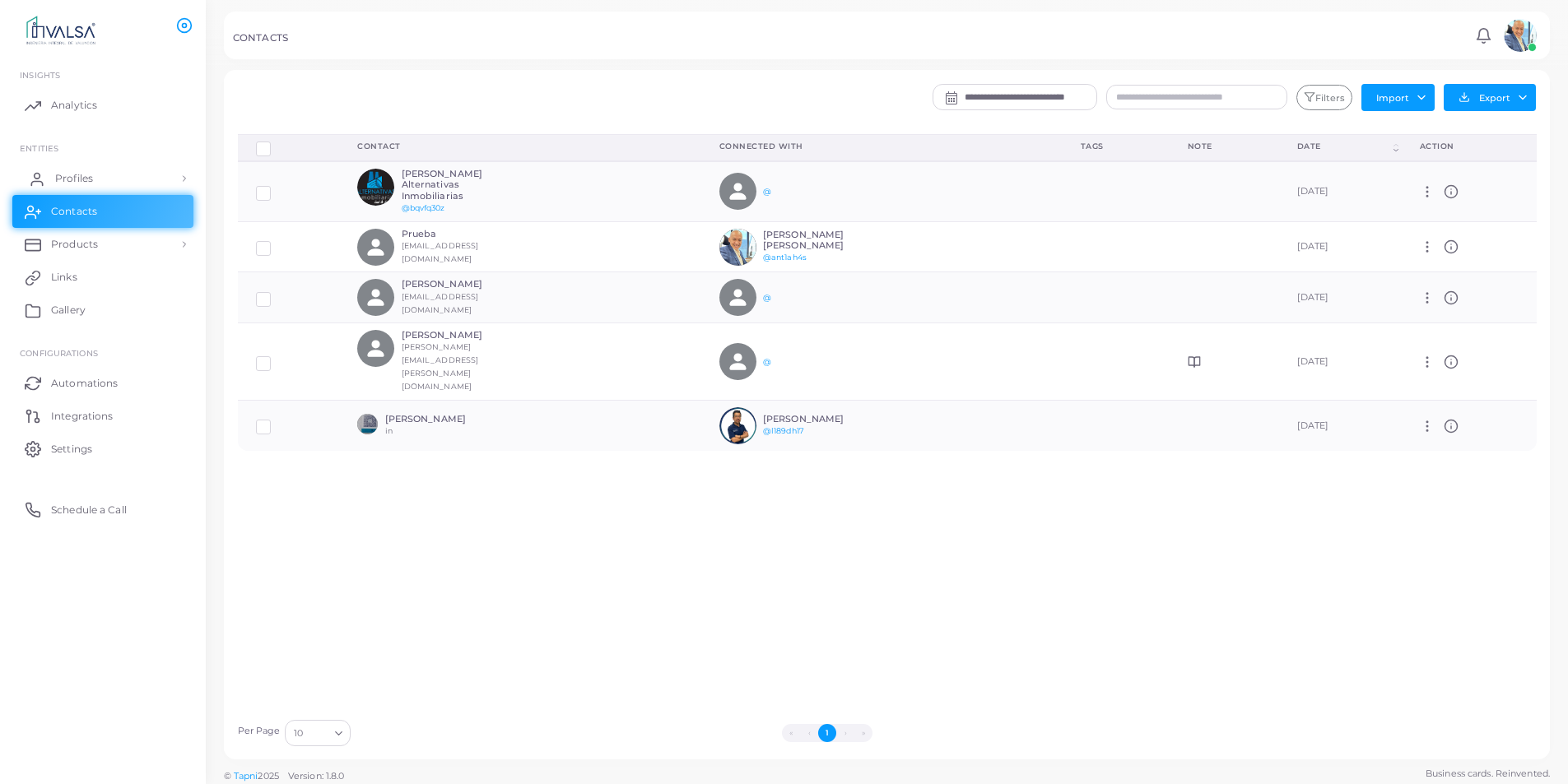
click at [126, 178] on link "Profiles" at bounding box center [102, 178] width 181 height 33
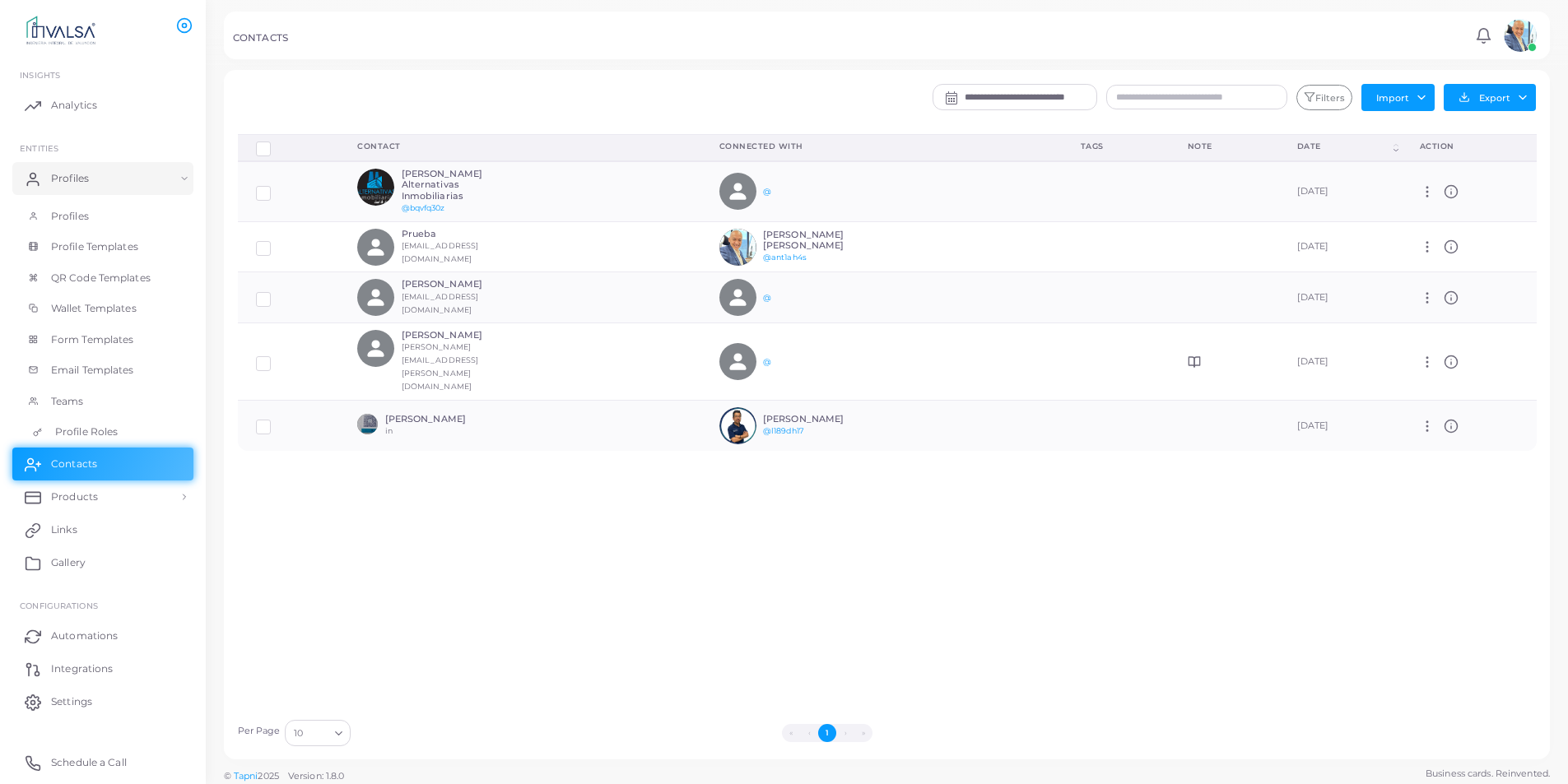
click at [130, 433] on link "Profile Roles" at bounding box center [102, 432] width 181 height 32
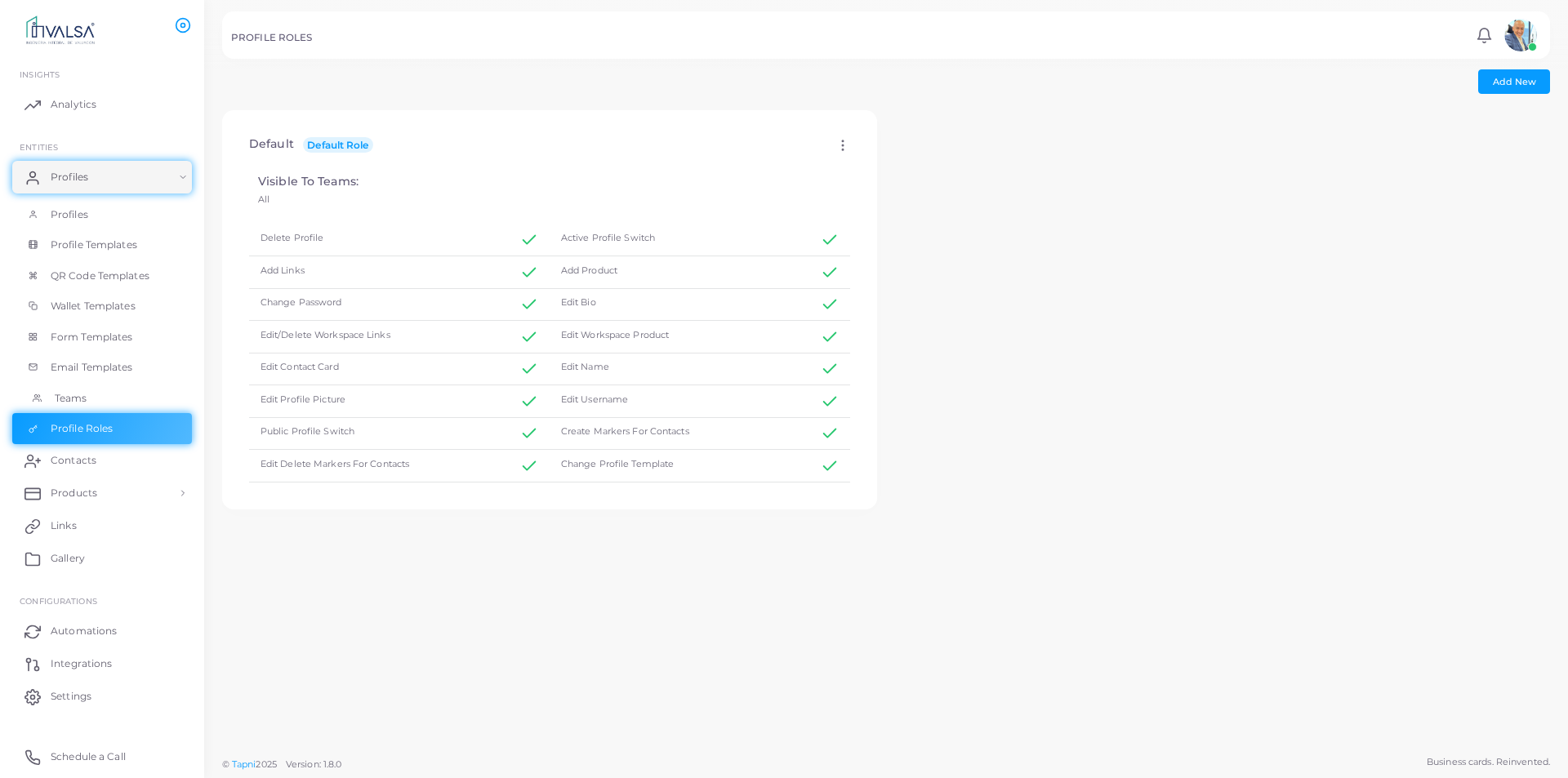
click at [113, 399] on link "Teams" at bounding box center [101, 398] width 180 height 31
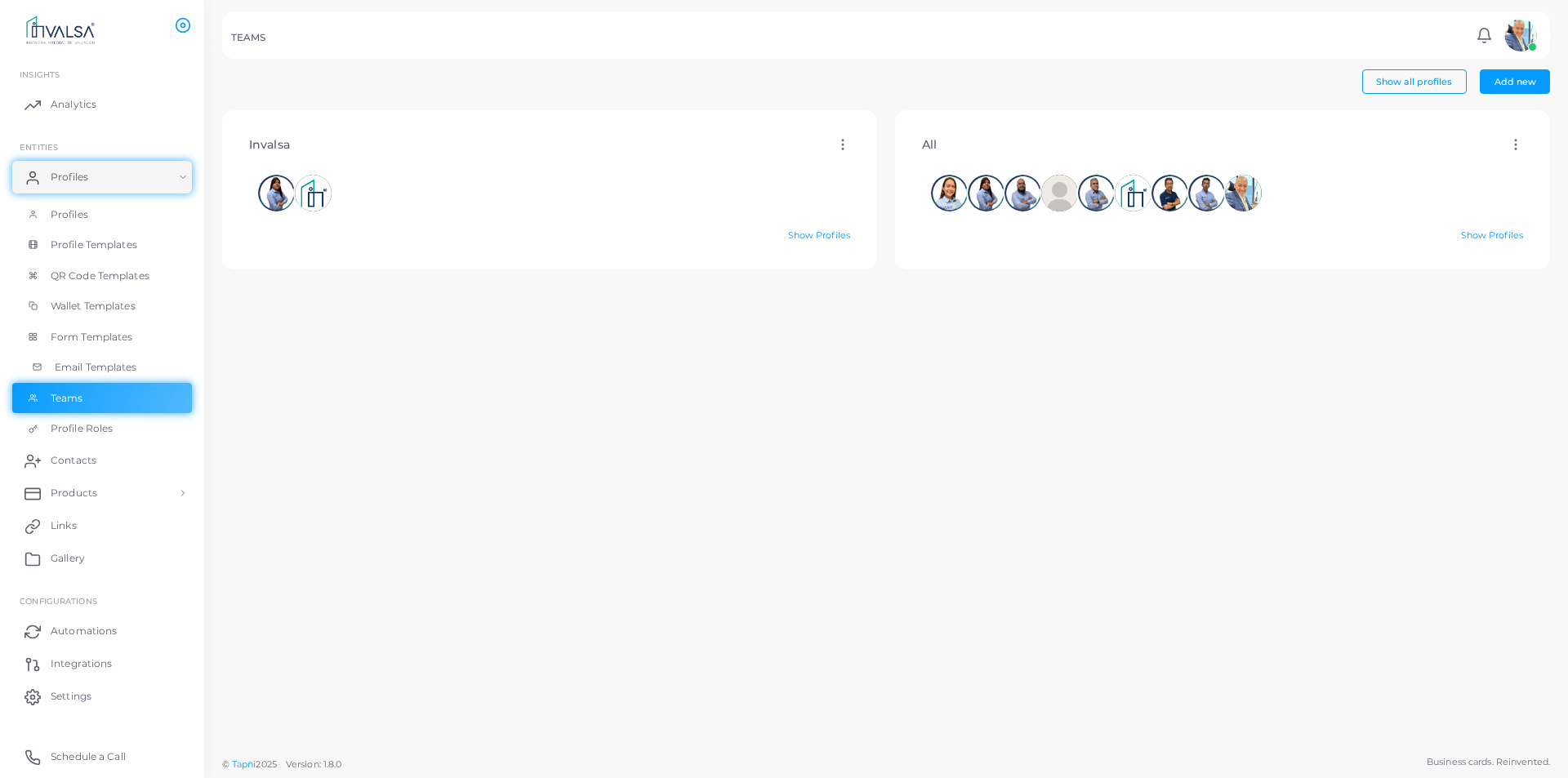
click at [154, 364] on link "Email Templates" at bounding box center [101, 368] width 180 height 31
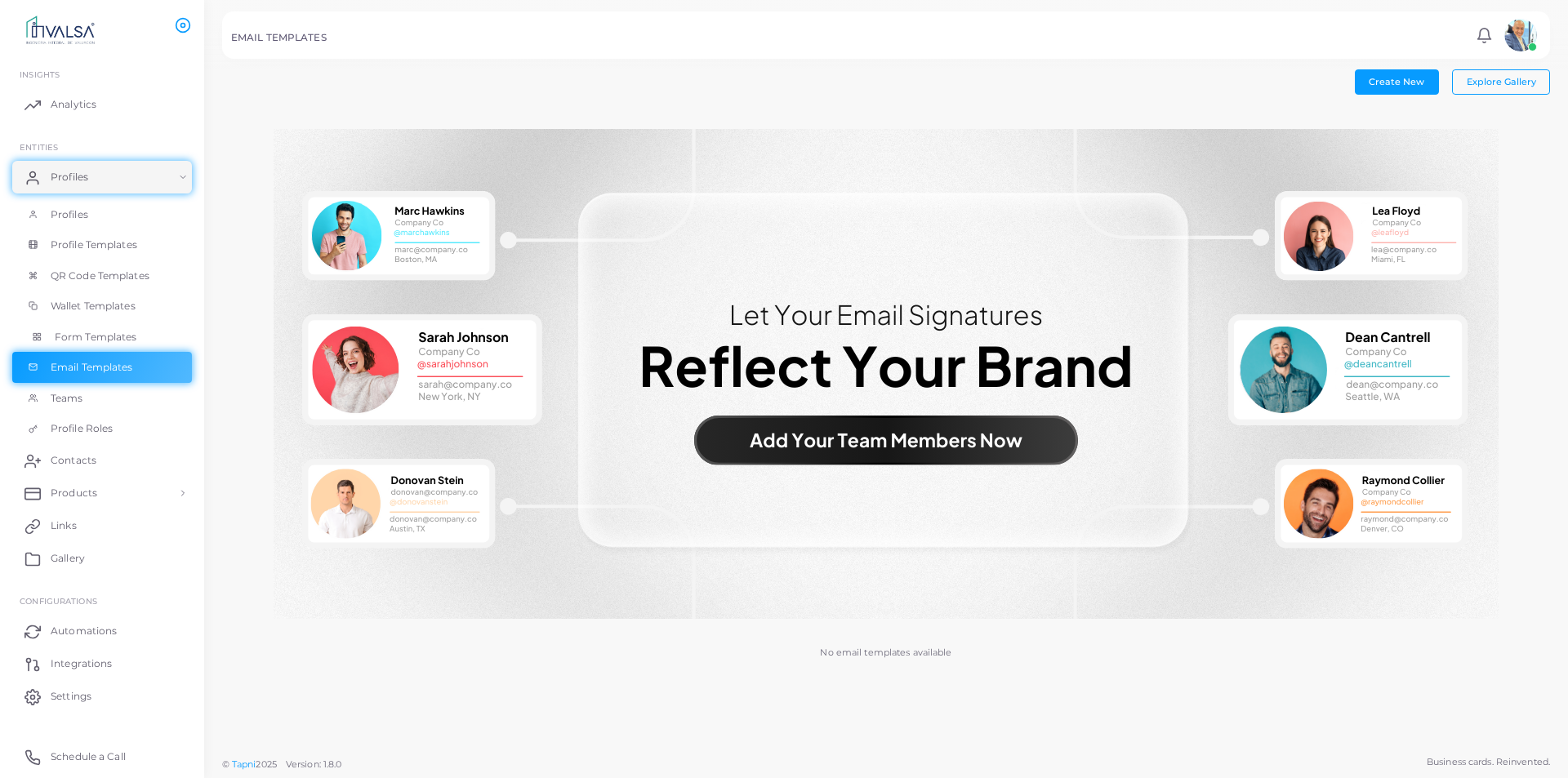
click at [144, 335] on link "Form Templates" at bounding box center [101, 337] width 180 height 31
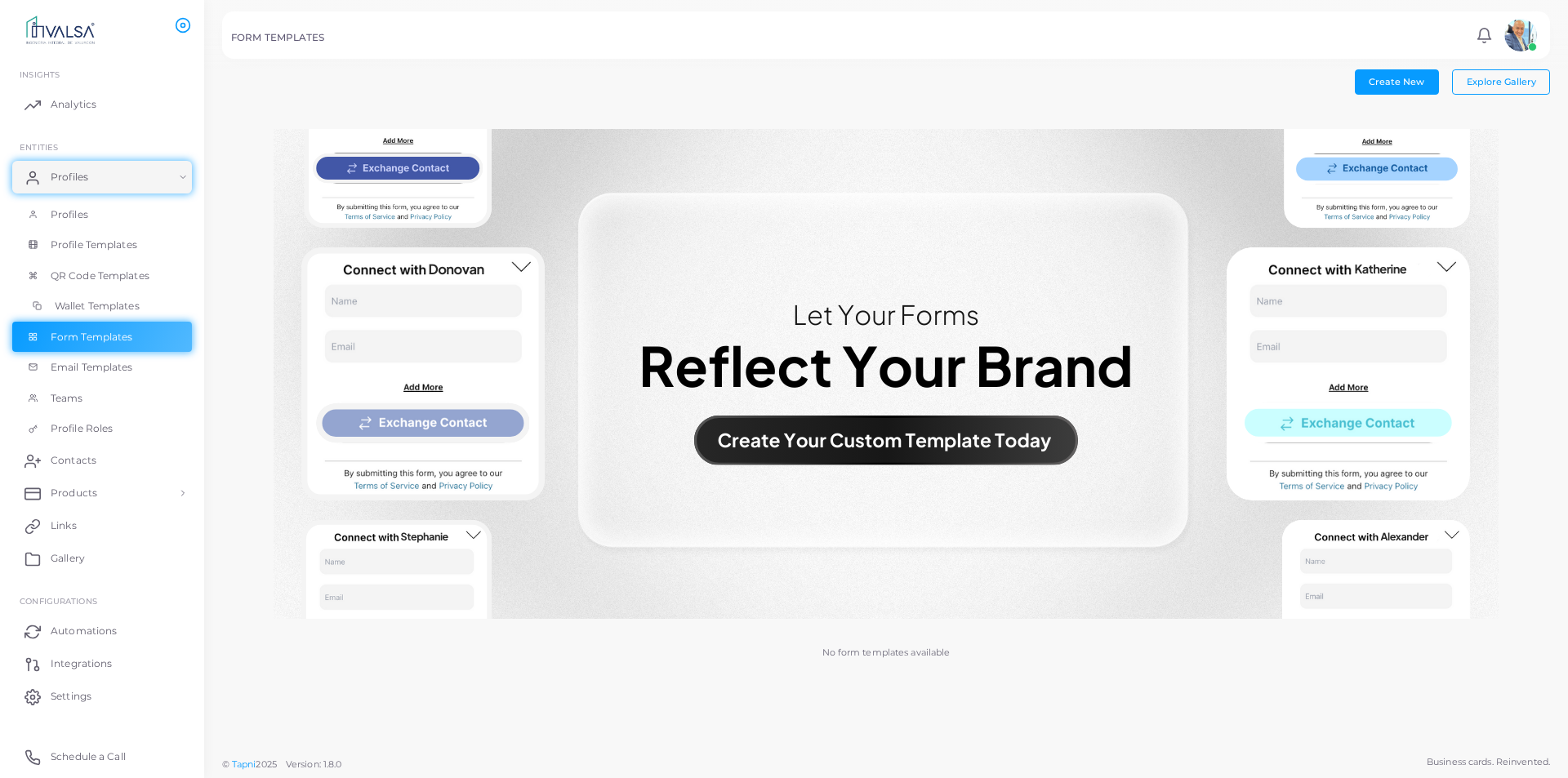
click at [147, 303] on link "Wallet Templates" at bounding box center [101, 306] width 180 height 31
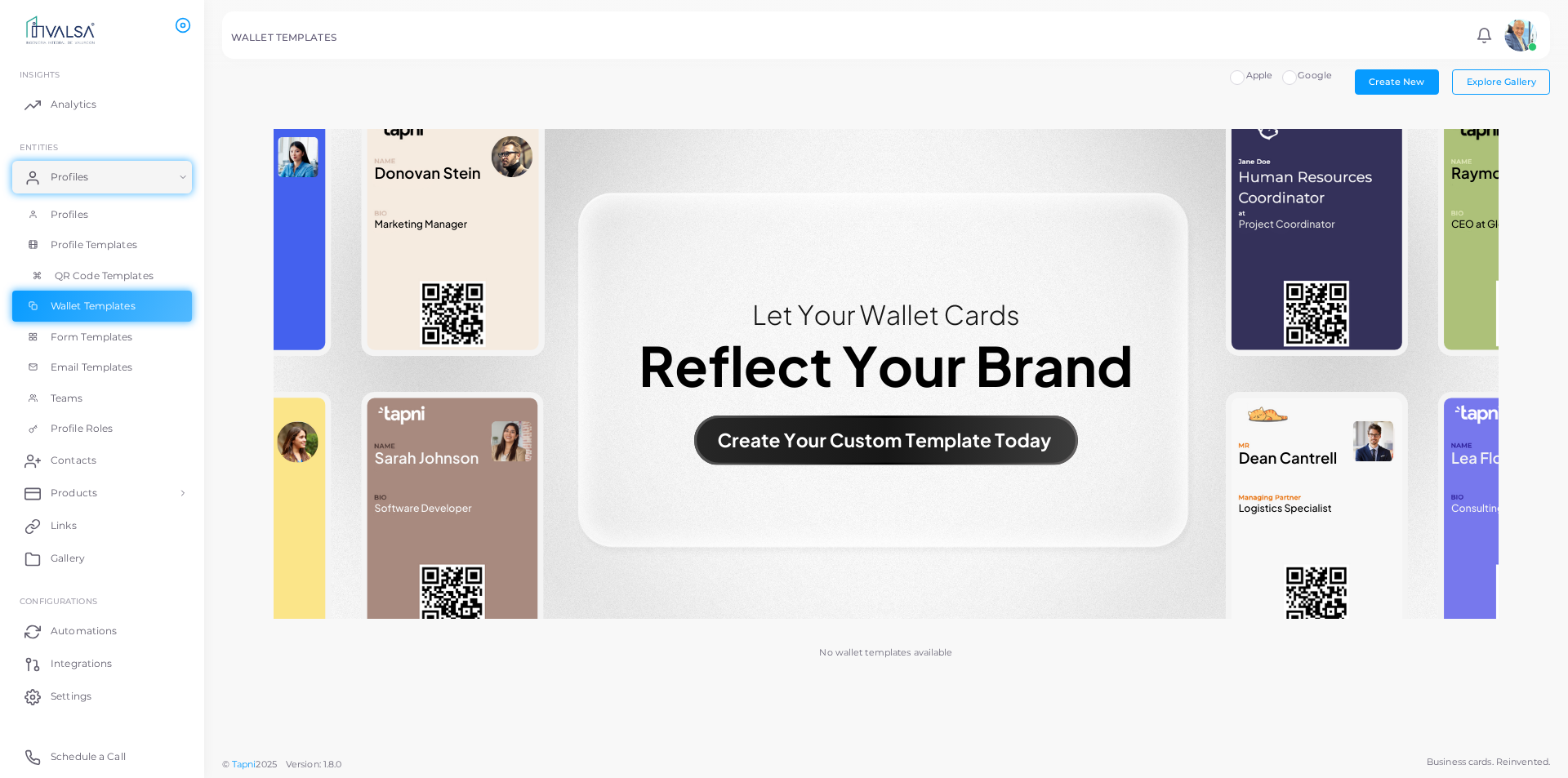
click at [133, 270] on span "QR Code Templates" at bounding box center [104, 276] width 99 height 15
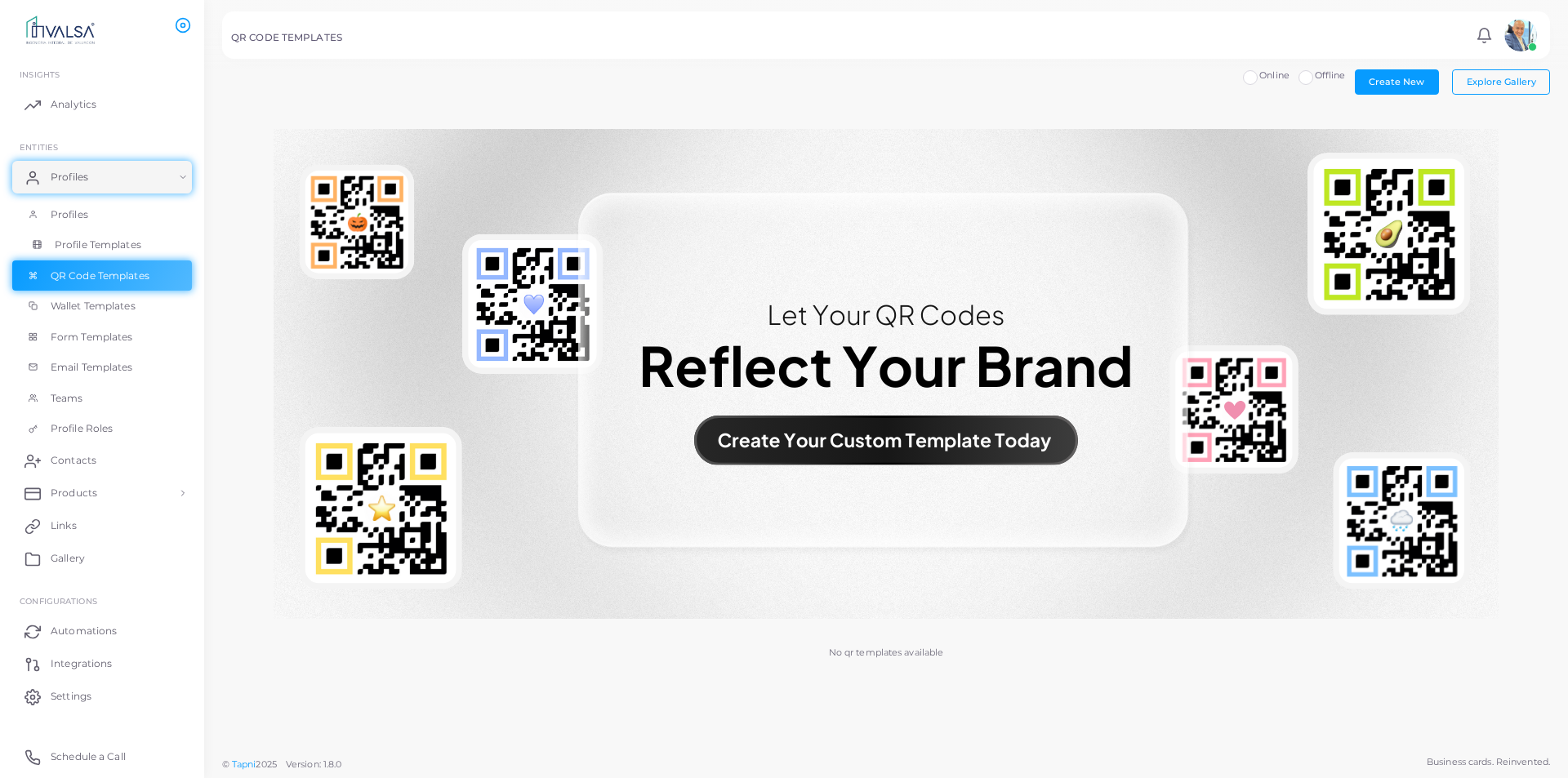
click at [137, 250] on span "Profile Templates" at bounding box center [98, 244] width 86 height 15
